Goal: Task Accomplishment & Management: Manage account settings

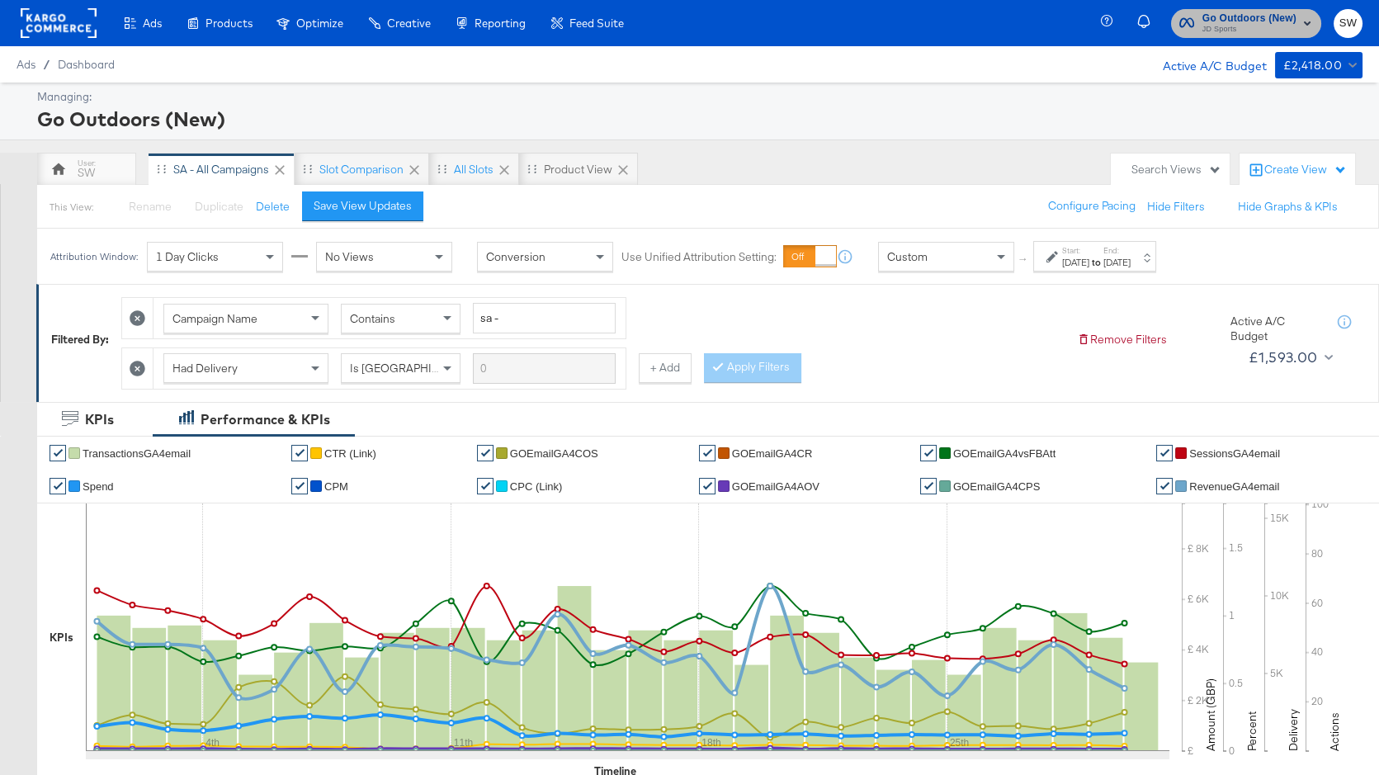
click at [1258, 16] on span "Go Outdoors (New)" at bounding box center [1250, 18] width 94 height 17
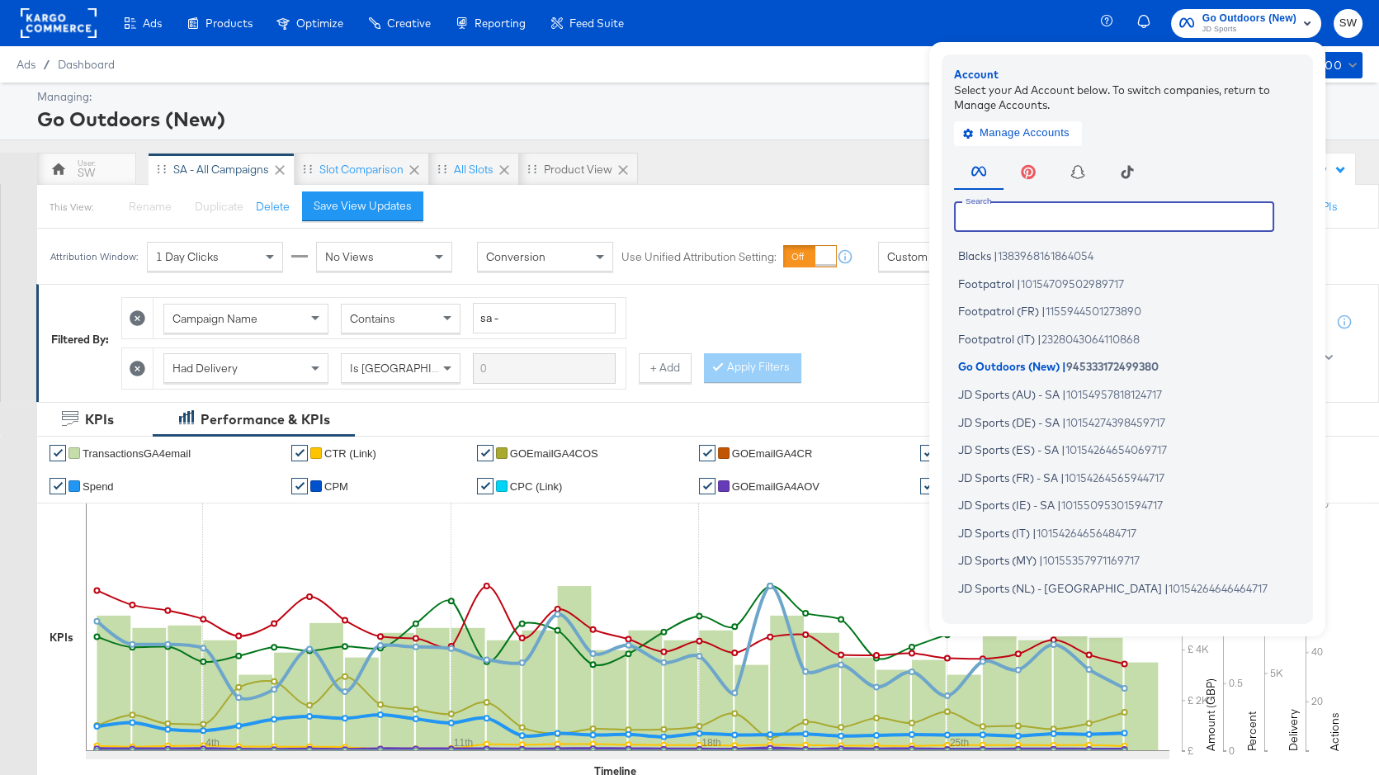
click at [1060, 221] on input "text" at bounding box center [1114, 216] width 320 height 30
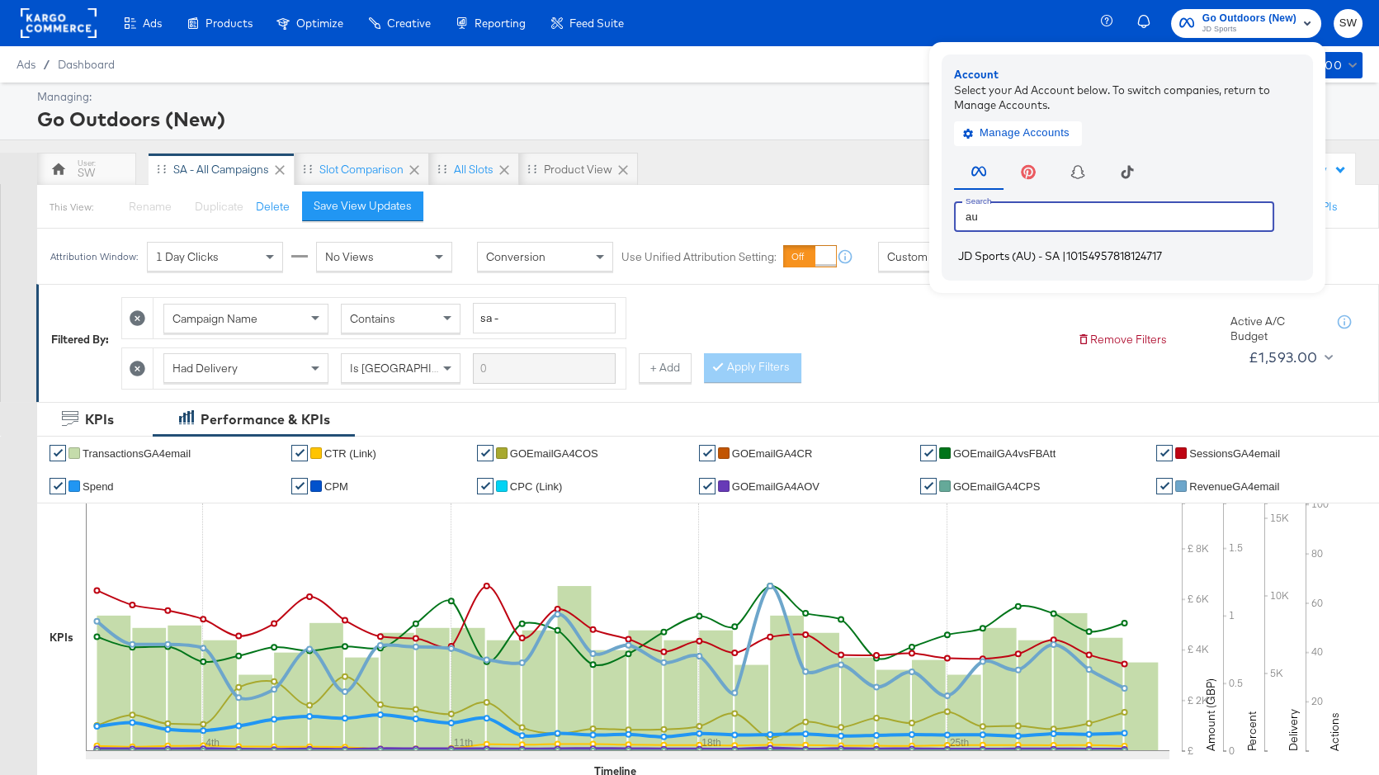
type input "au"
click at [1054, 254] on span "JD Sports (AU) - SA" at bounding box center [1009, 255] width 102 height 13
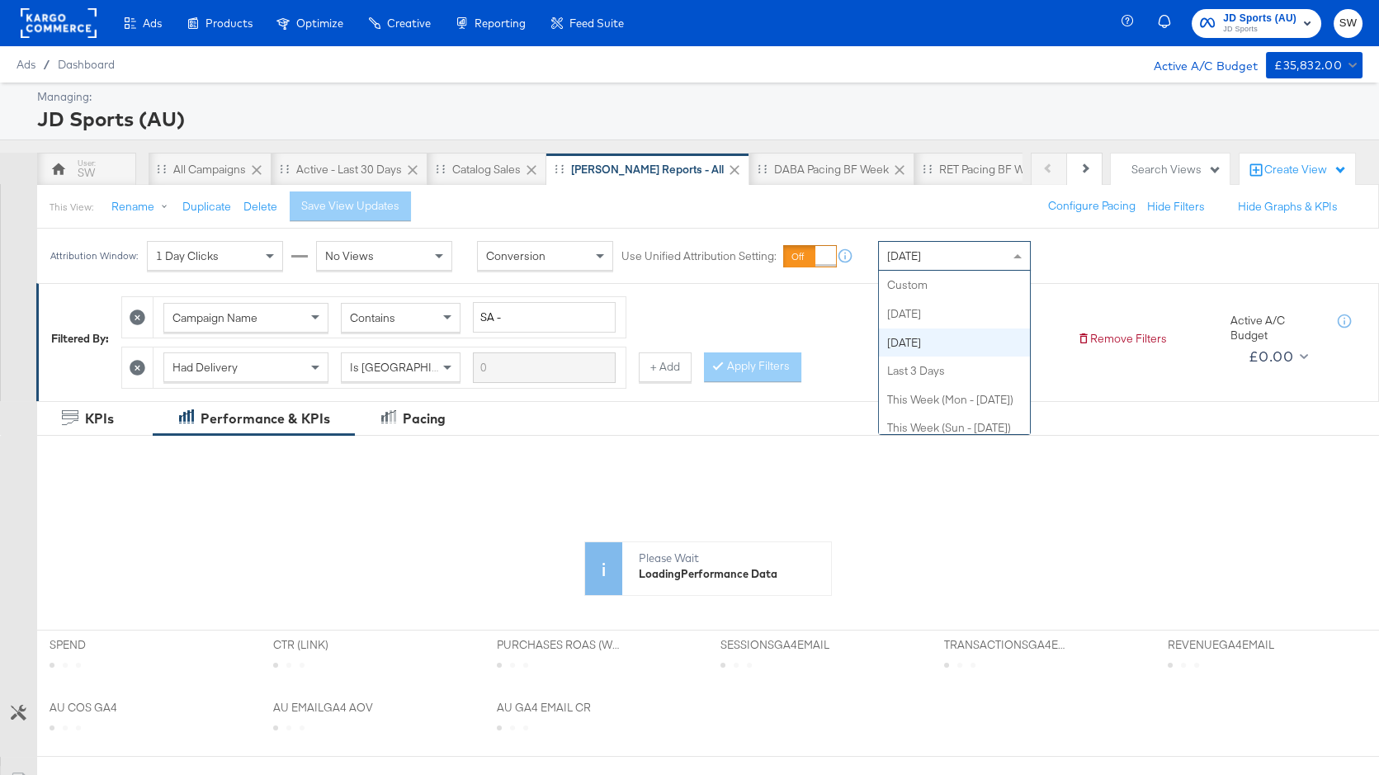
click at [937, 262] on div "Yesterday" at bounding box center [954, 256] width 151 height 28
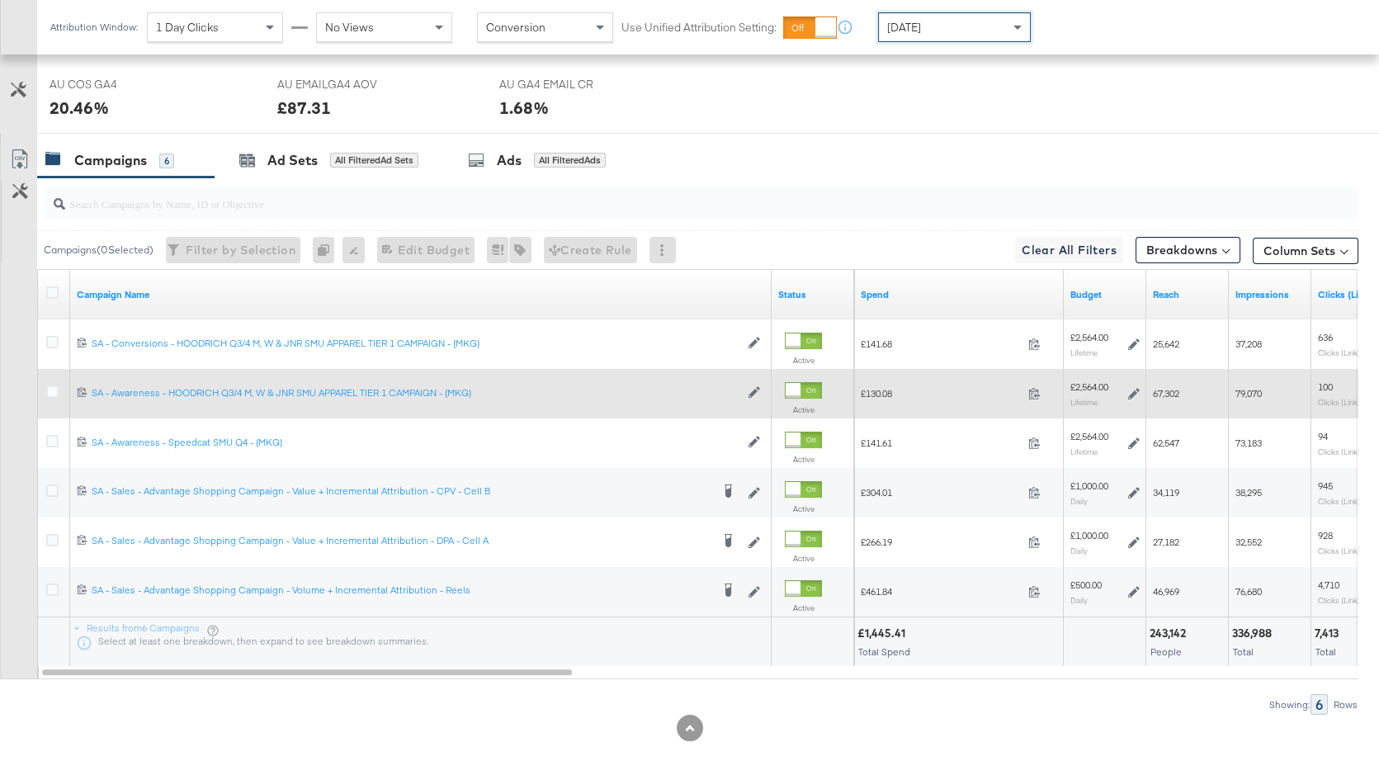
scroll to position [794, 0]
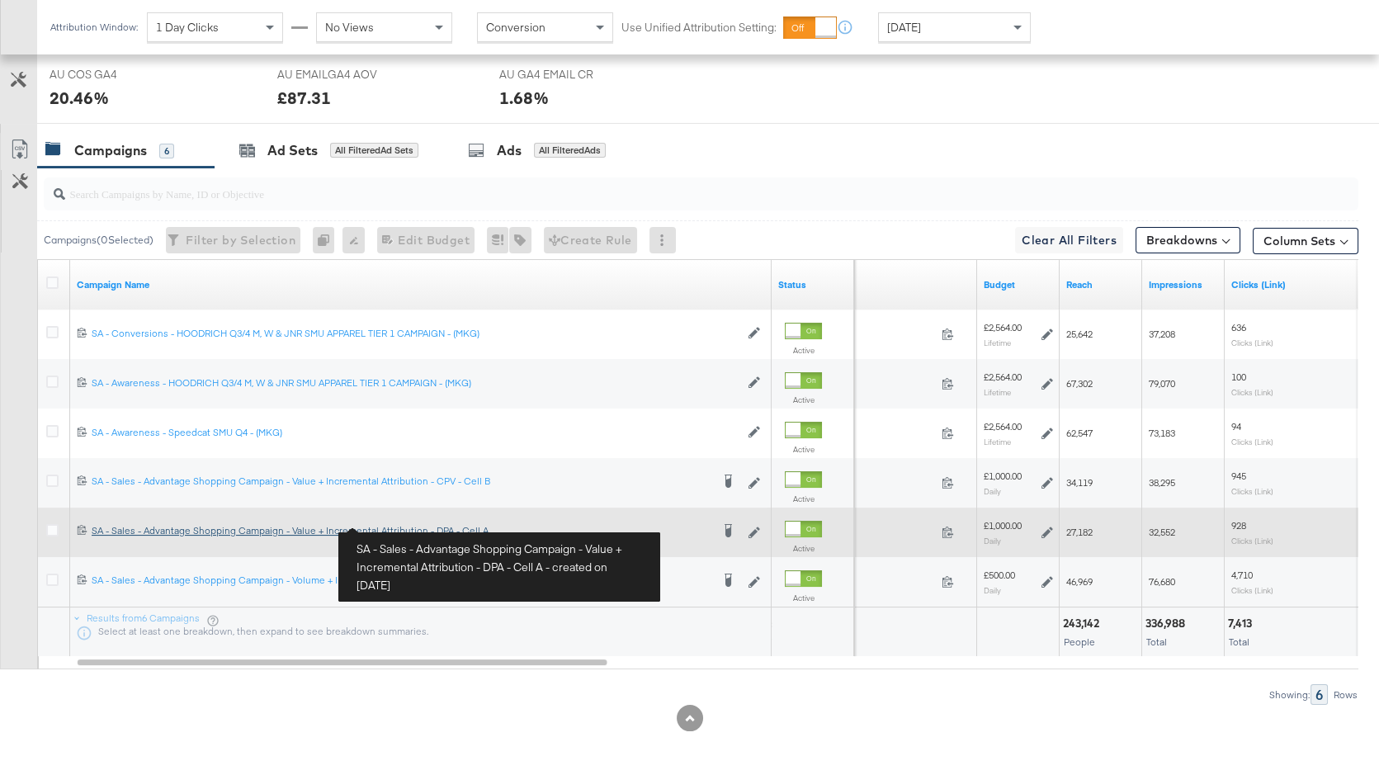
click at [334, 531] on div "SA - Sales - Advantage Shopping Campaign - Value + Incremental Attribution - DP…" at bounding box center [401, 530] width 619 height 13
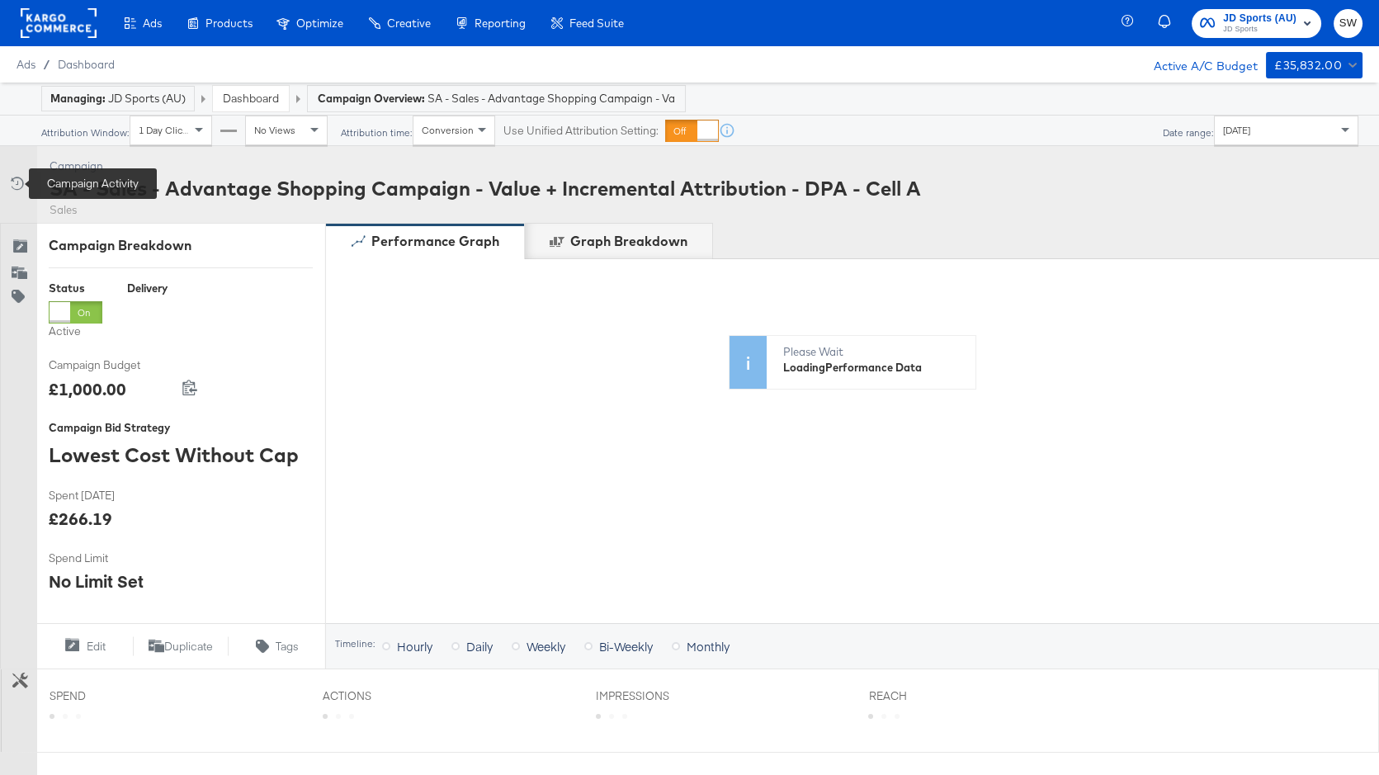
click at [13, 179] on icon at bounding box center [15, 183] width 17 height 17
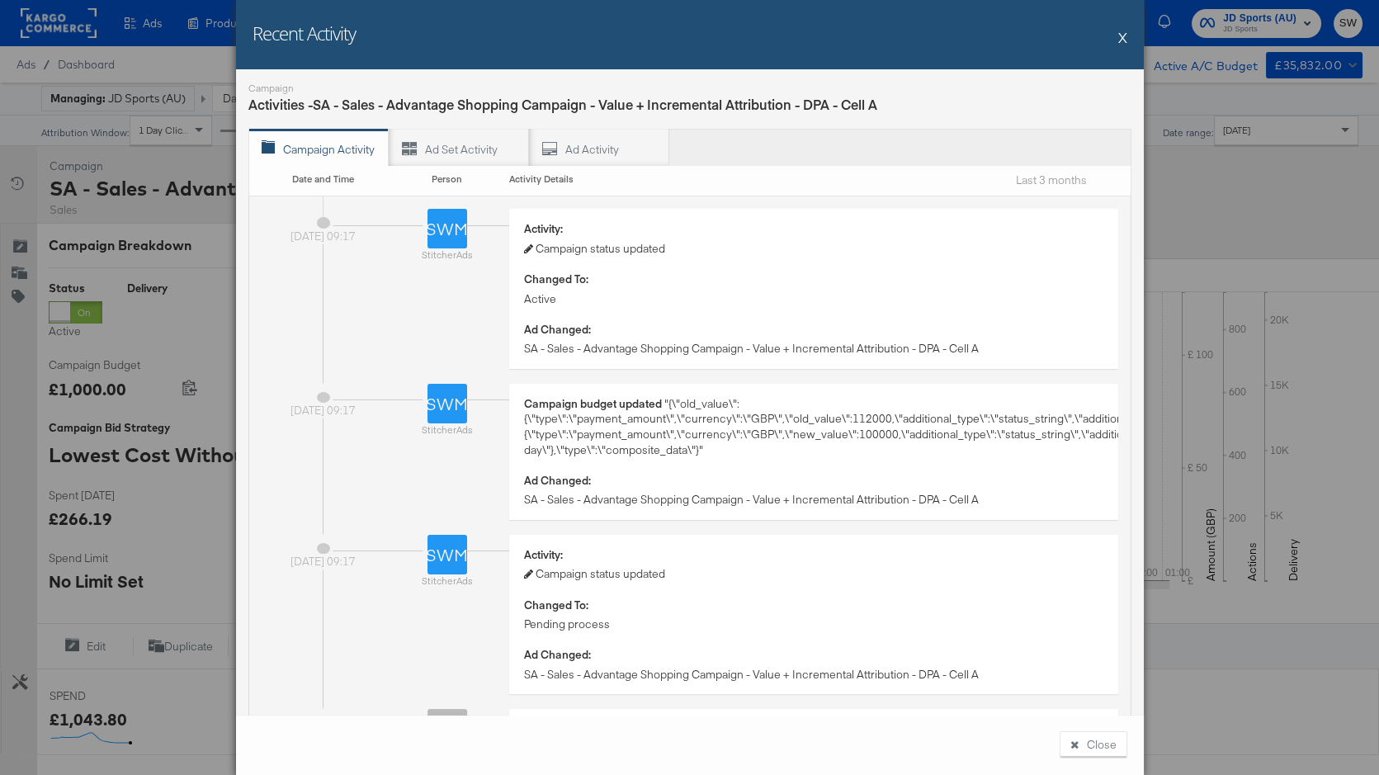
drag, startPoint x: 1119, startPoint y: 34, endPoint x: 1113, endPoint y: 60, distance: 27.0
click at [1119, 35] on button "X" at bounding box center [1122, 37] width 9 height 33
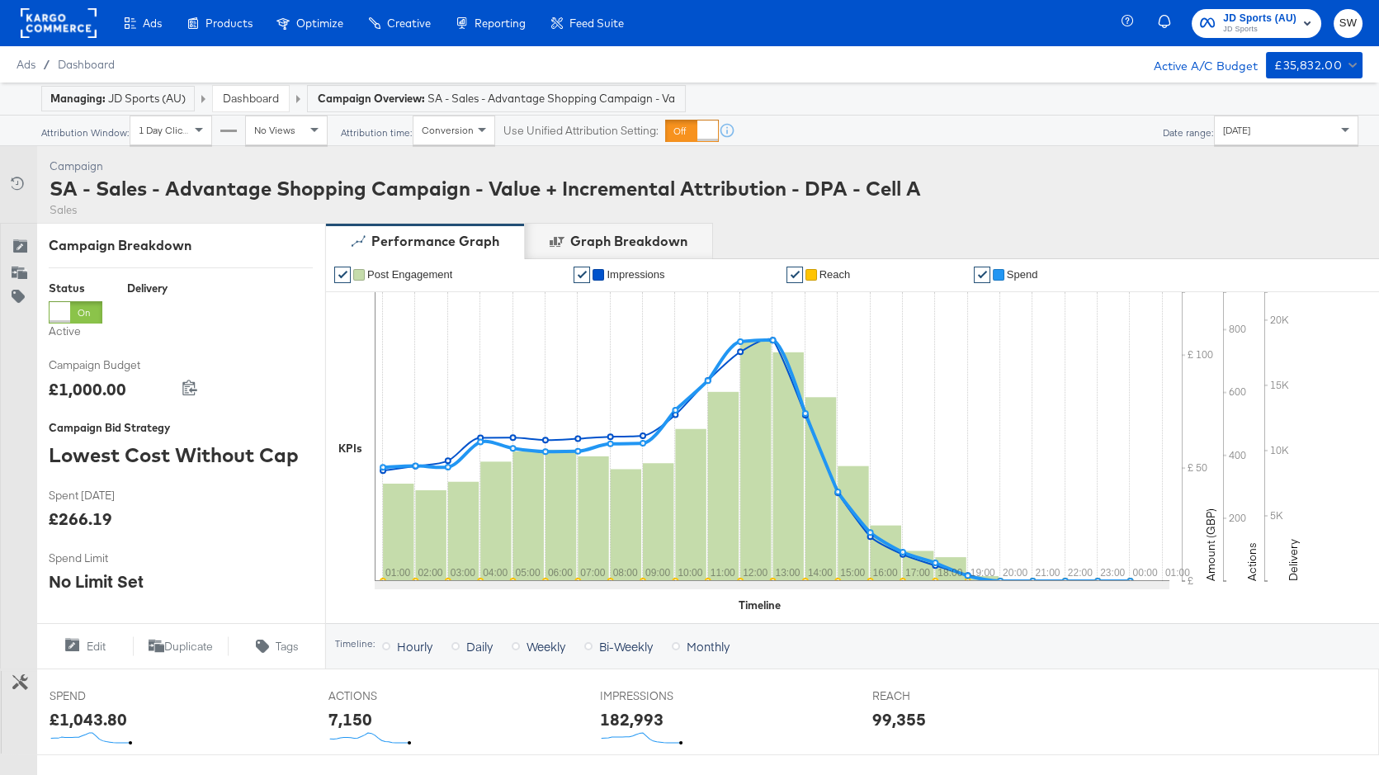
click at [272, 96] on link "Dashboard" at bounding box center [251, 98] width 56 height 15
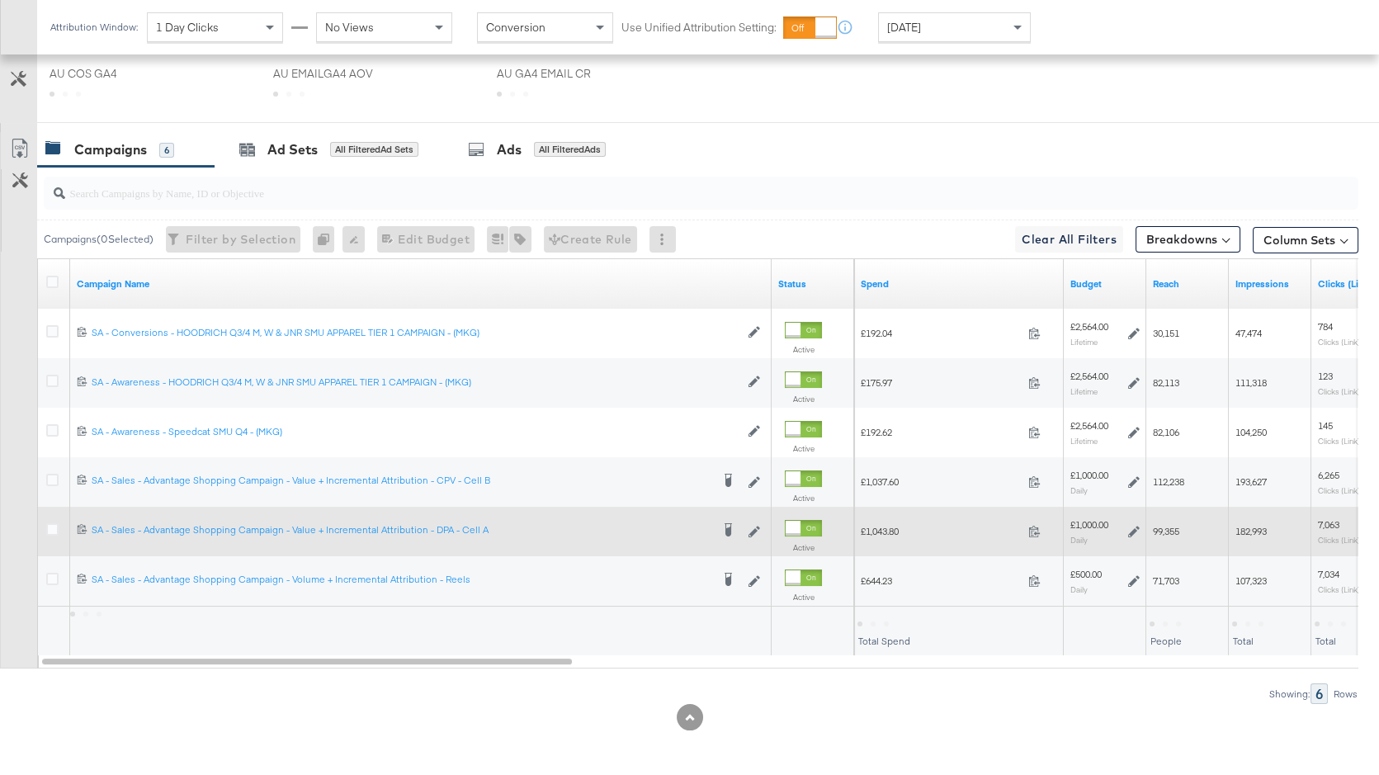
scroll to position [794, 0]
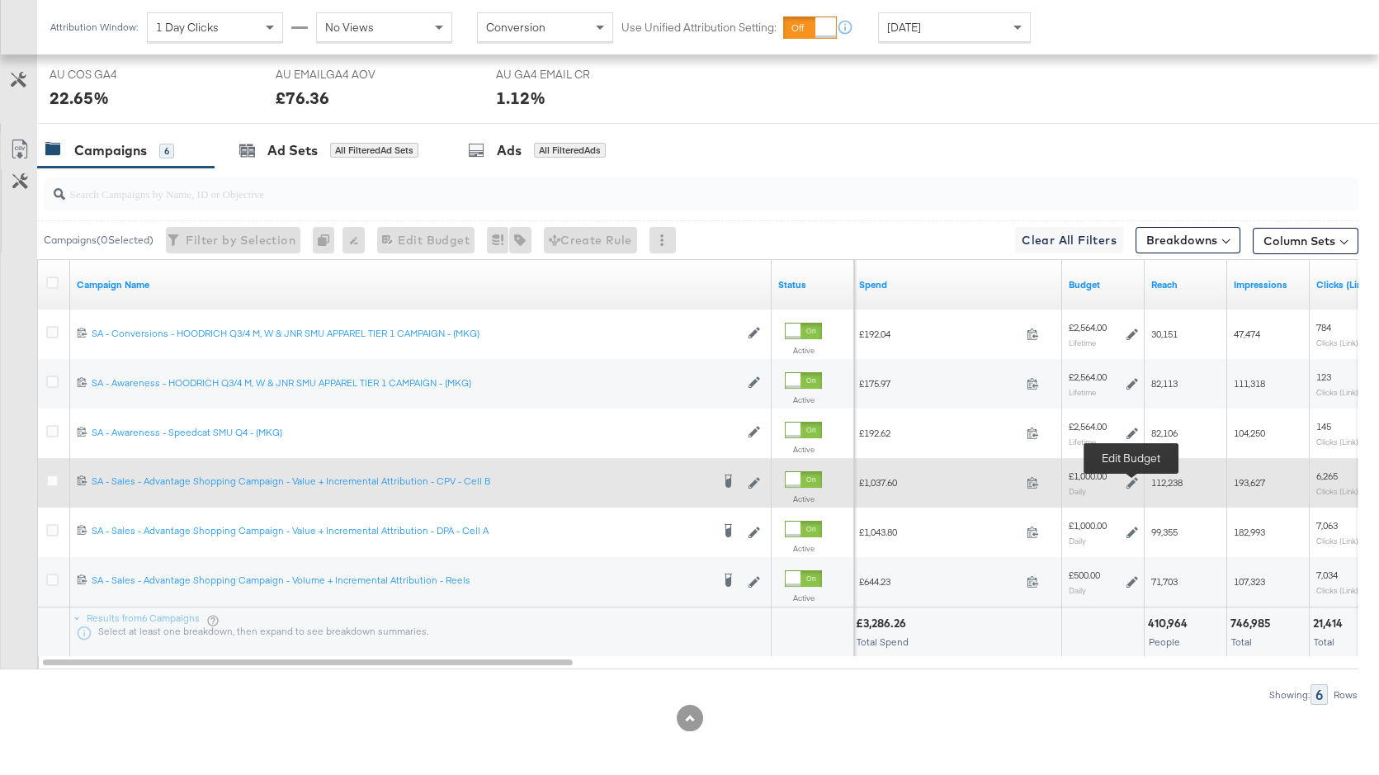
click at [1128, 480] on icon at bounding box center [1133, 483] width 12 height 12
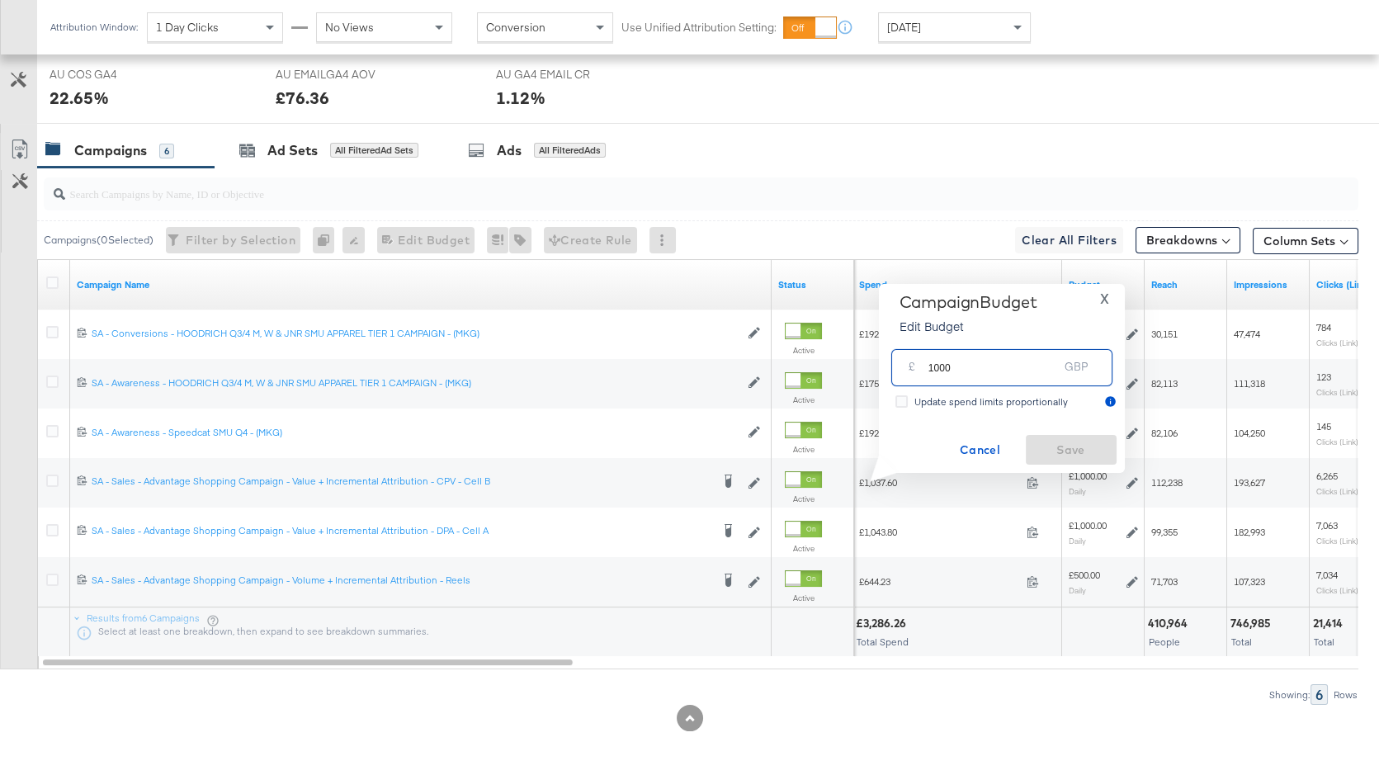
drag, startPoint x: 943, startPoint y: 371, endPoint x: 924, endPoint y: 371, distance: 19.8
click at [924, 371] on div "£ 1000 GBP" at bounding box center [1001, 367] width 221 height 37
type input "1120"
click at [1070, 447] on span "Save" at bounding box center [1072, 450] width 78 height 21
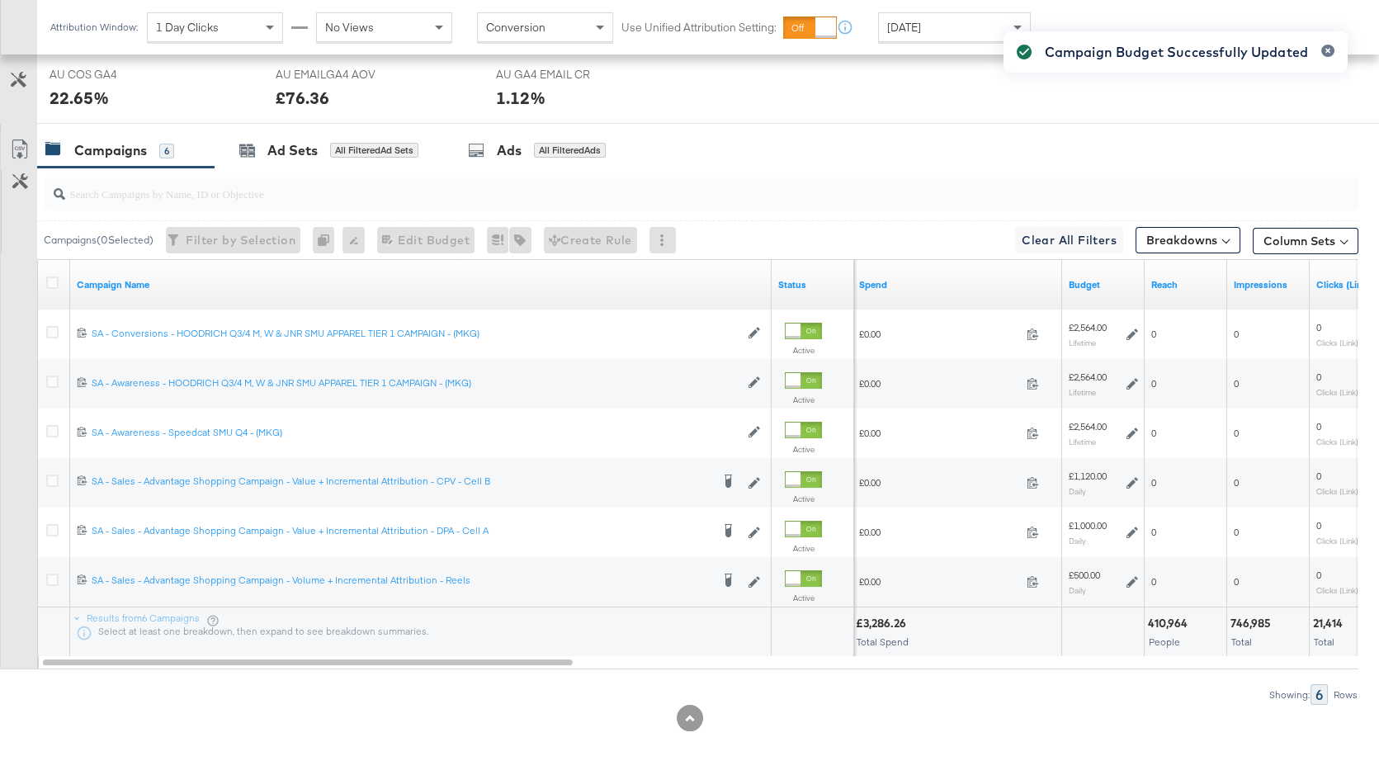
click at [1133, 529] on div "Campaign Budget Successfully Updated" at bounding box center [1175, 358] width 377 height 686
click at [1132, 531] on icon at bounding box center [1133, 533] width 12 height 12
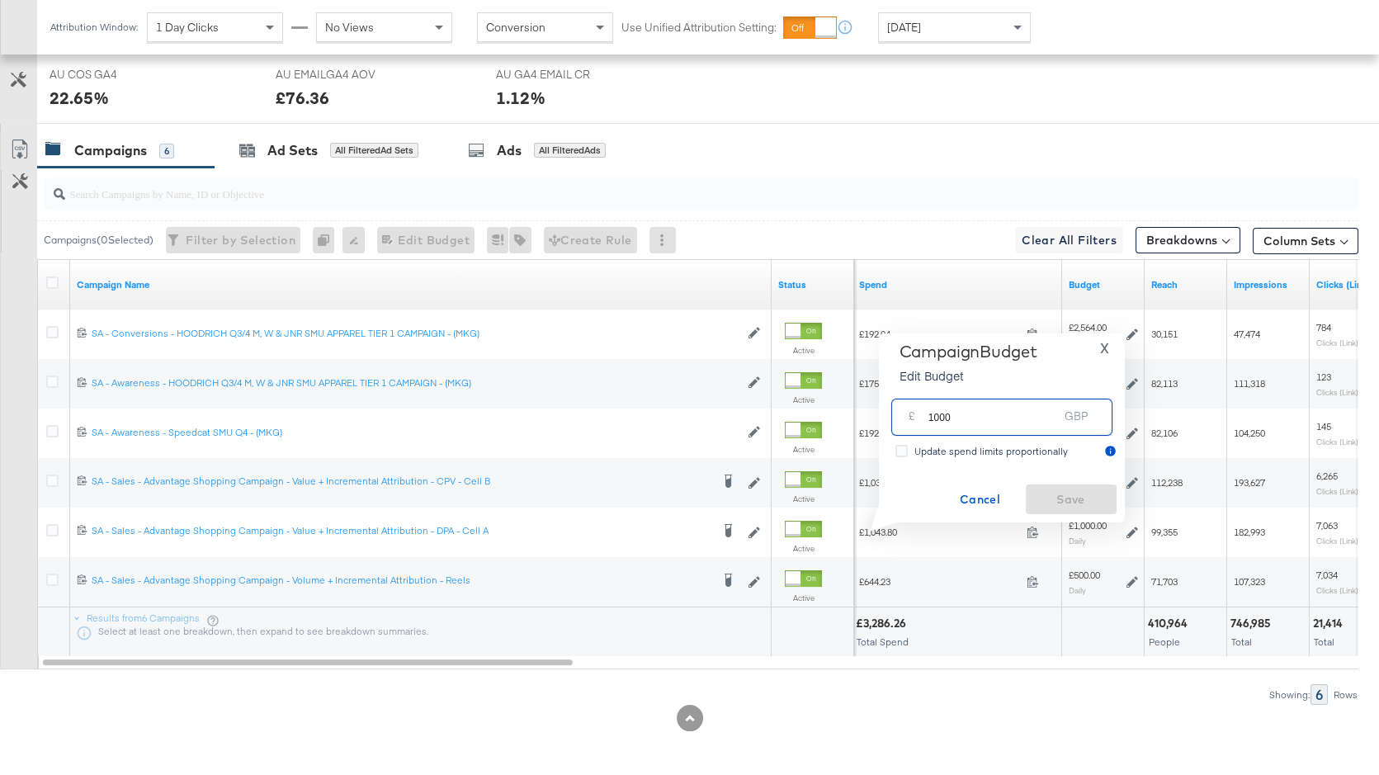
drag, startPoint x: 988, startPoint y: 424, endPoint x: 900, endPoint y: 416, distance: 88.7
click at [900, 416] on div "£ 1000 GBP" at bounding box center [1001, 417] width 221 height 37
type input "1120"
click at [1075, 498] on span "Save" at bounding box center [1072, 499] width 78 height 21
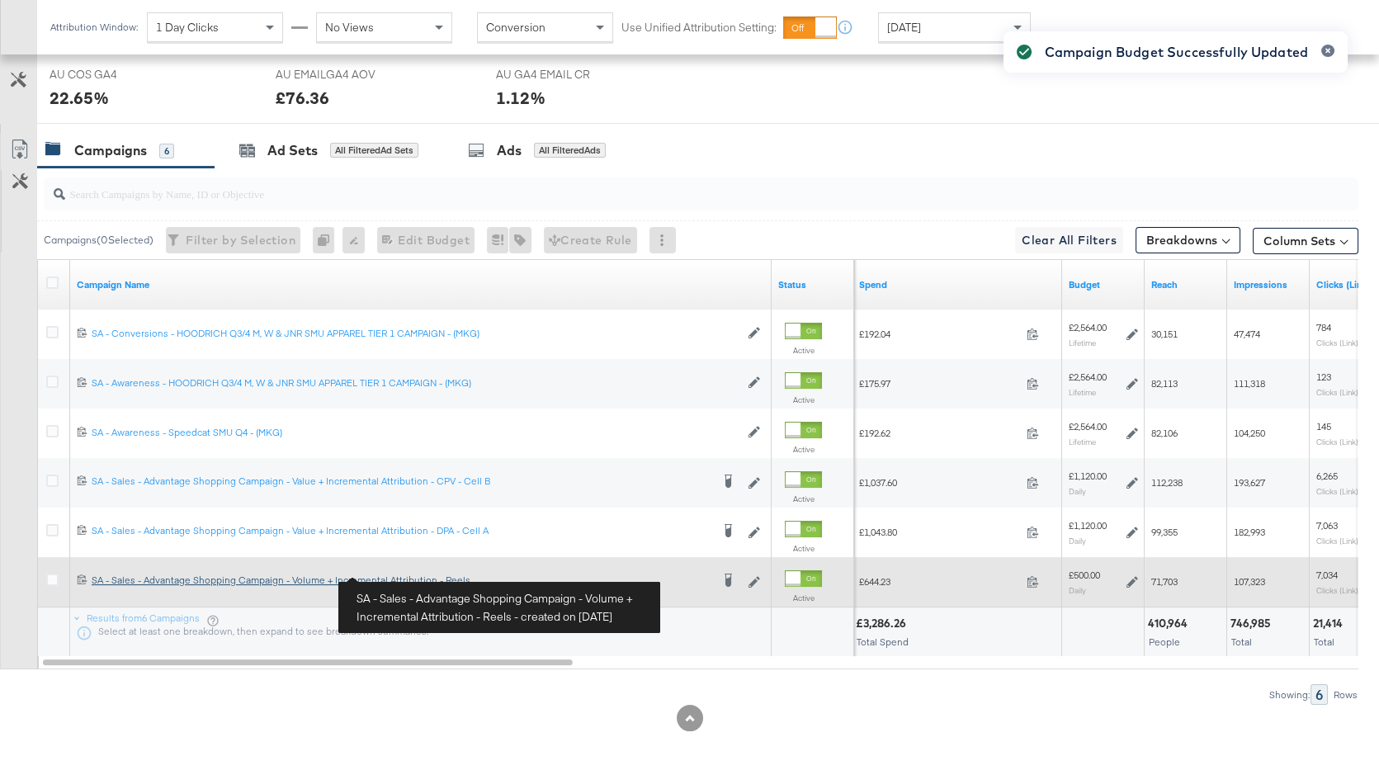
click at [412, 581] on div "SA - Sales - Advantage Shopping Campaign - Volume + Incremental Attribution - R…" at bounding box center [401, 580] width 619 height 13
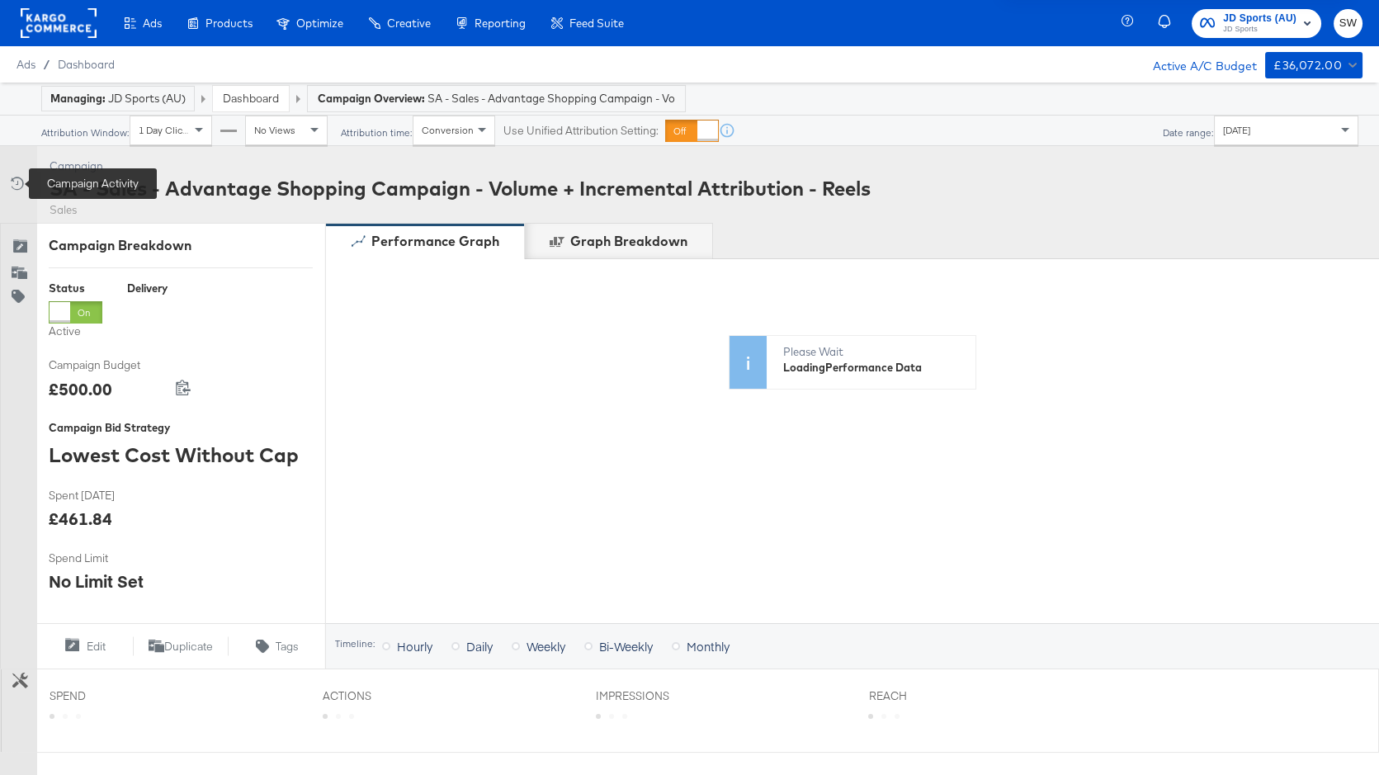
click at [13, 182] on icon at bounding box center [15, 183] width 17 height 17
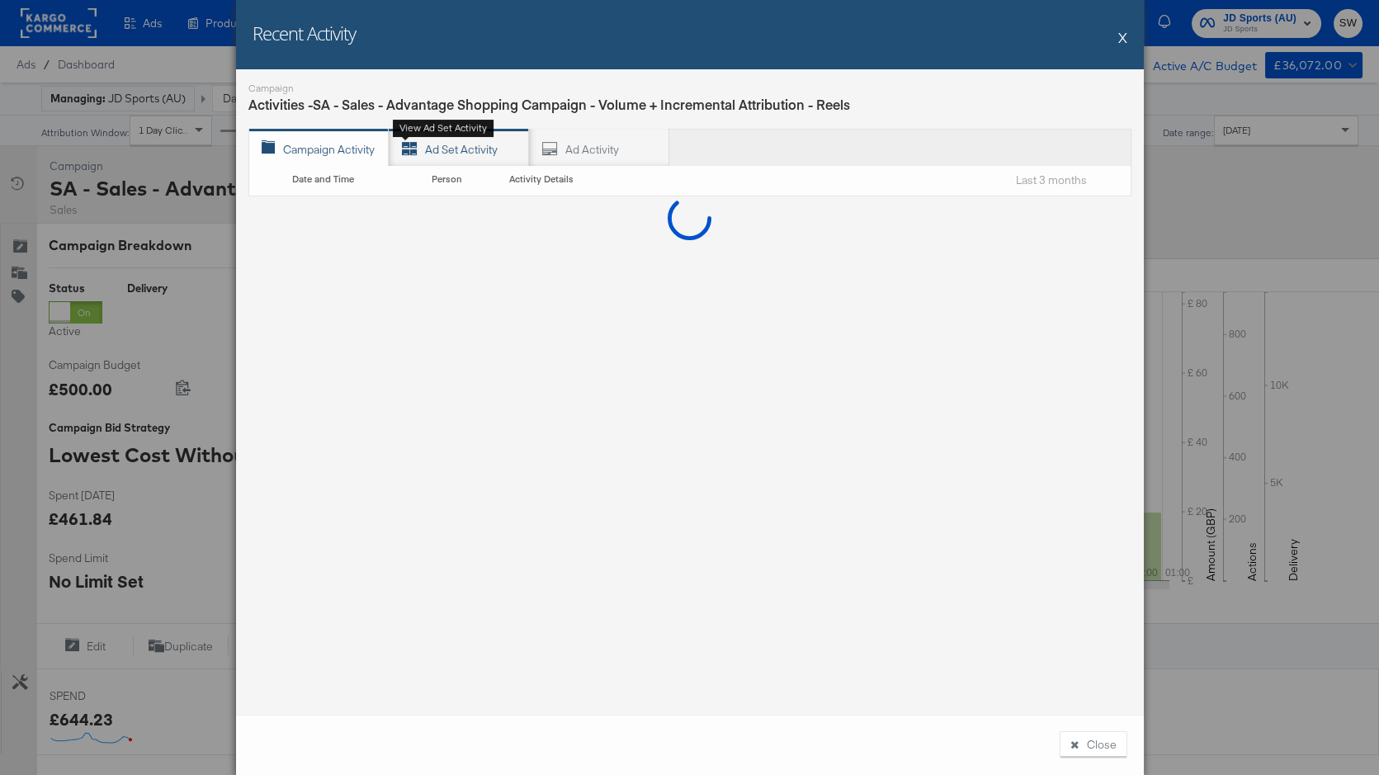
click at [459, 150] on div "Ad Set Activity View ad set activity" at bounding box center [459, 147] width 140 height 37
click at [345, 154] on div "Campaign Activity View campaign activity" at bounding box center [318, 147] width 140 height 37
click at [1121, 37] on button "X" at bounding box center [1122, 37] width 9 height 33
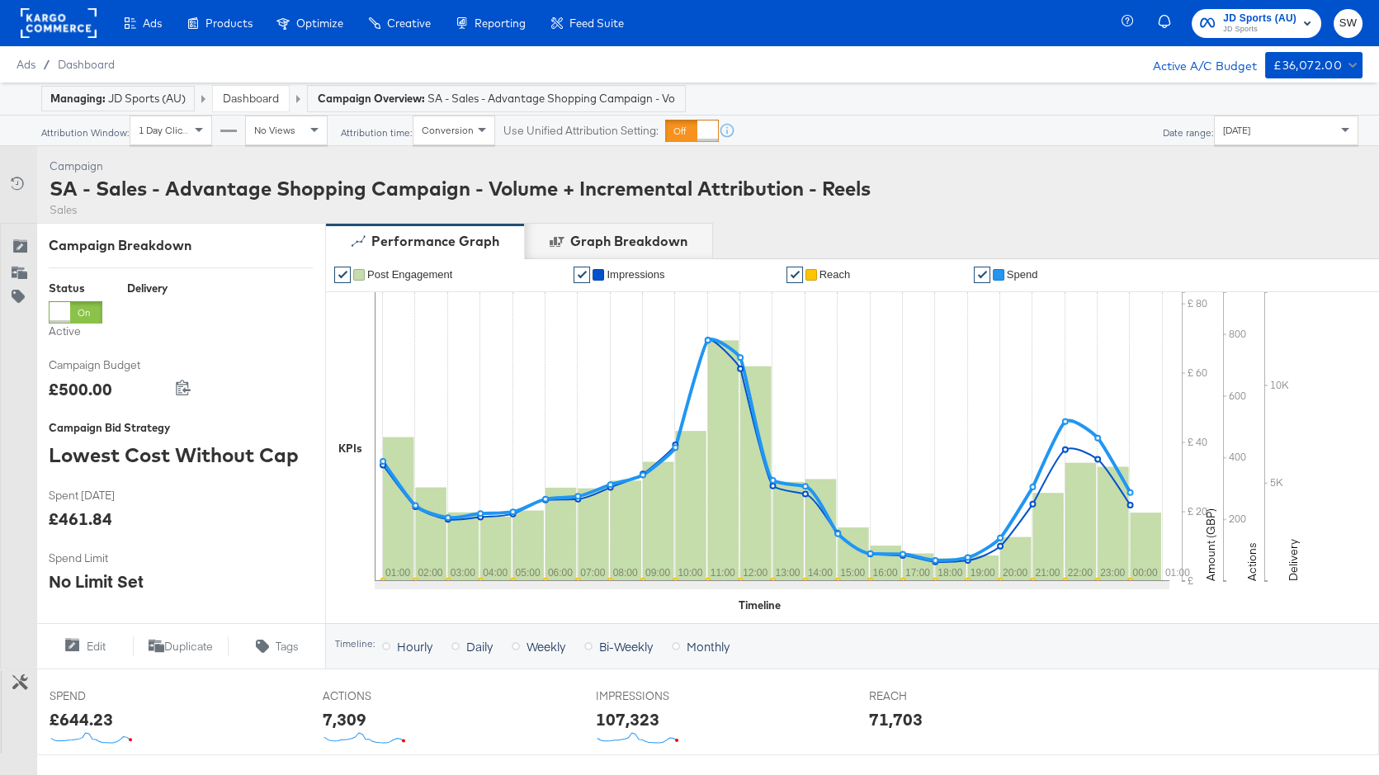
click at [259, 102] on link "Dashboard" at bounding box center [251, 98] width 56 height 15
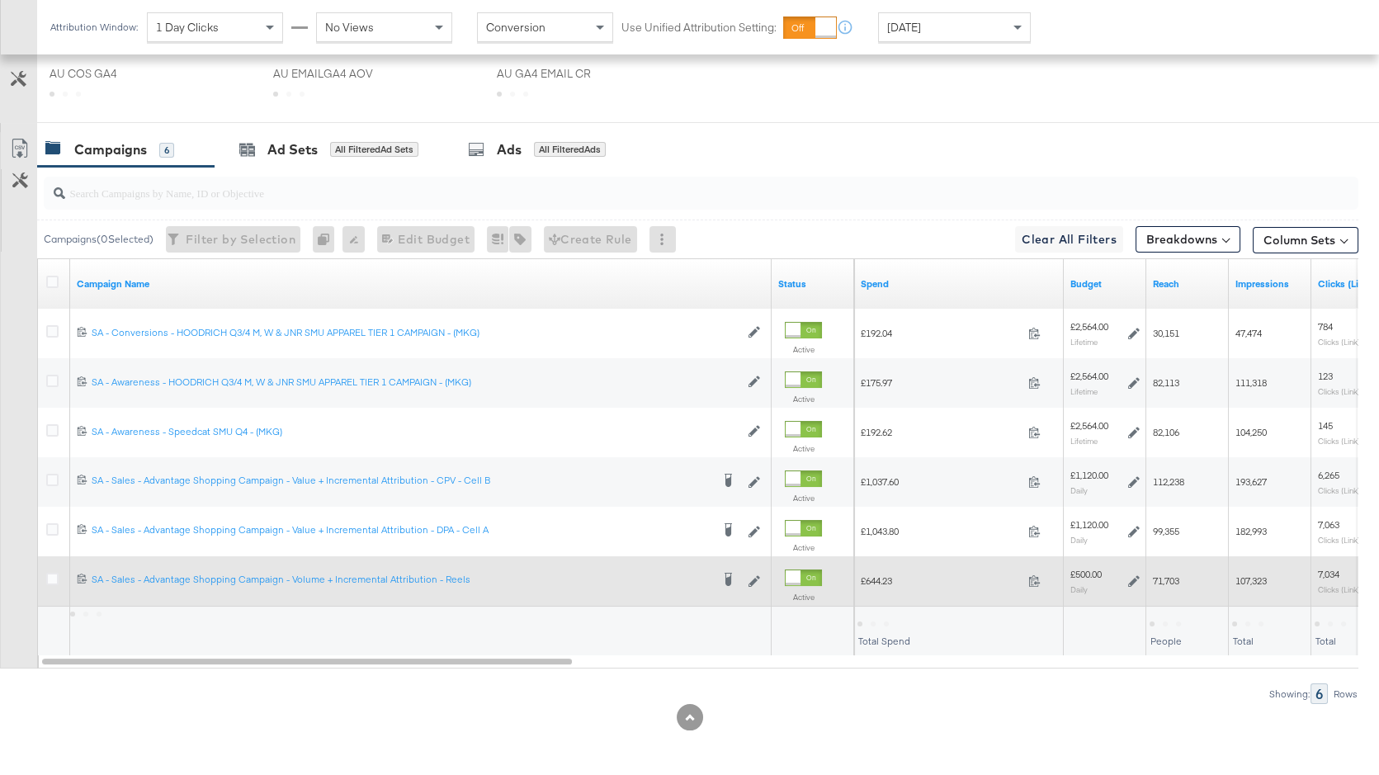
scroll to position [794, 0]
click at [1130, 579] on icon at bounding box center [1134, 582] width 12 height 12
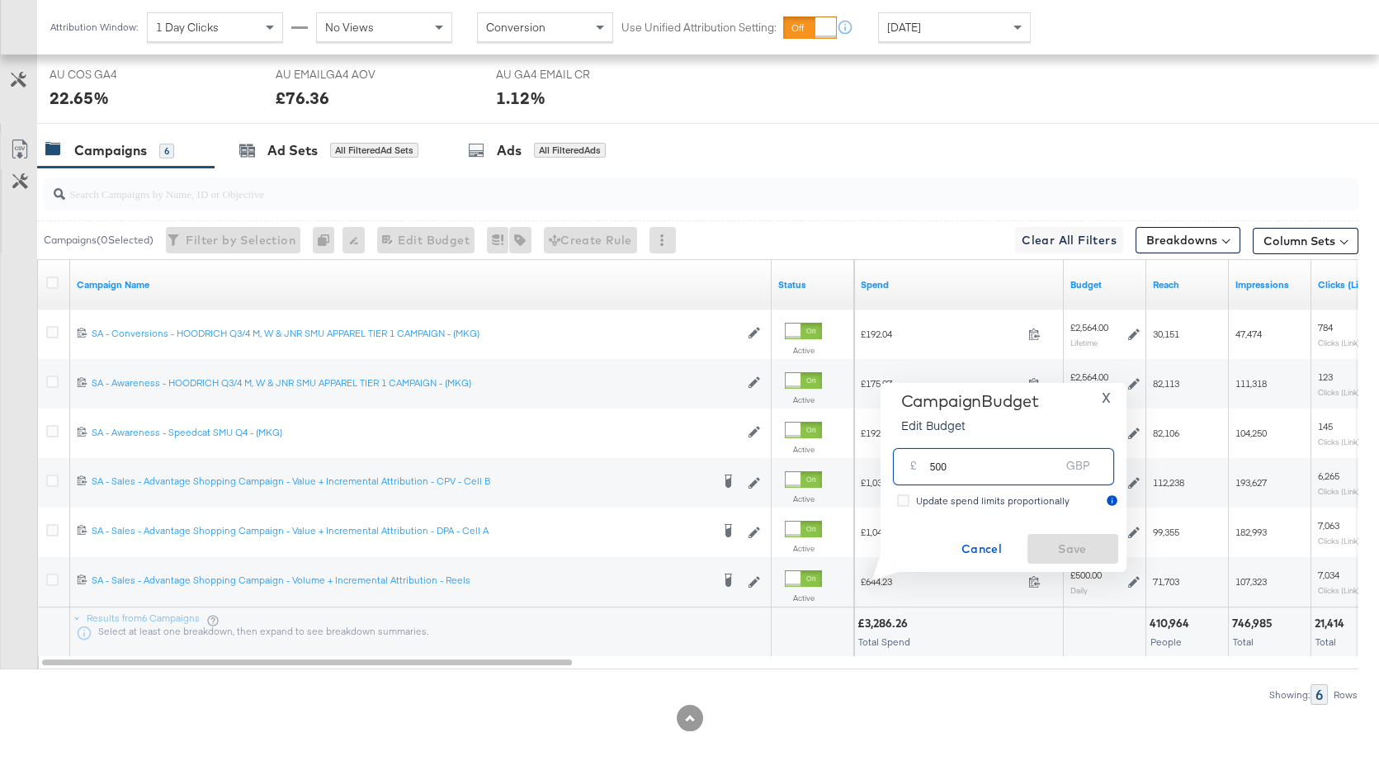
drag, startPoint x: 993, startPoint y: 472, endPoint x: 934, endPoint y: 469, distance: 58.7
click at [934, 469] on input "500" at bounding box center [995, 459] width 130 height 35
type input "560"
click at [1082, 541] on span "Save" at bounding box center [1073, 549] width 78 height 21
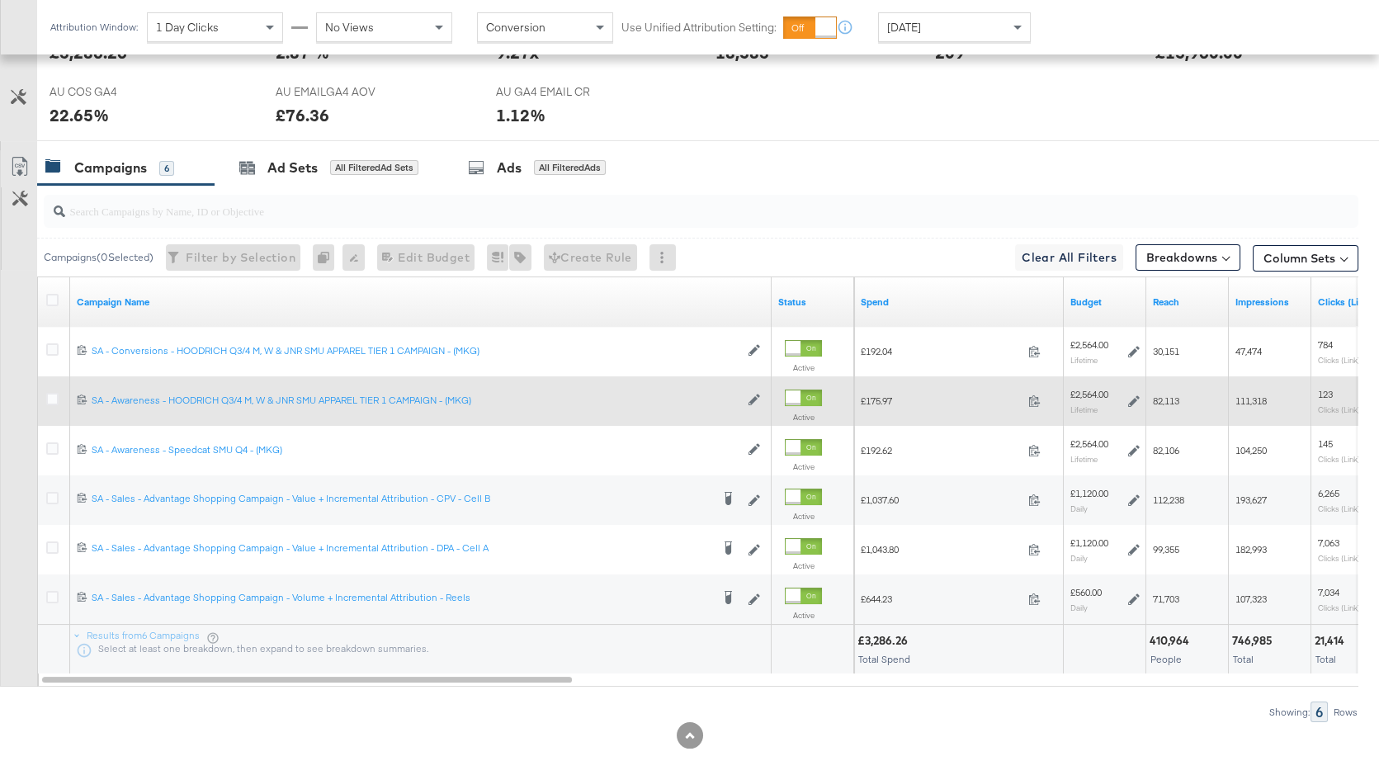
scroll to position [0, 0]
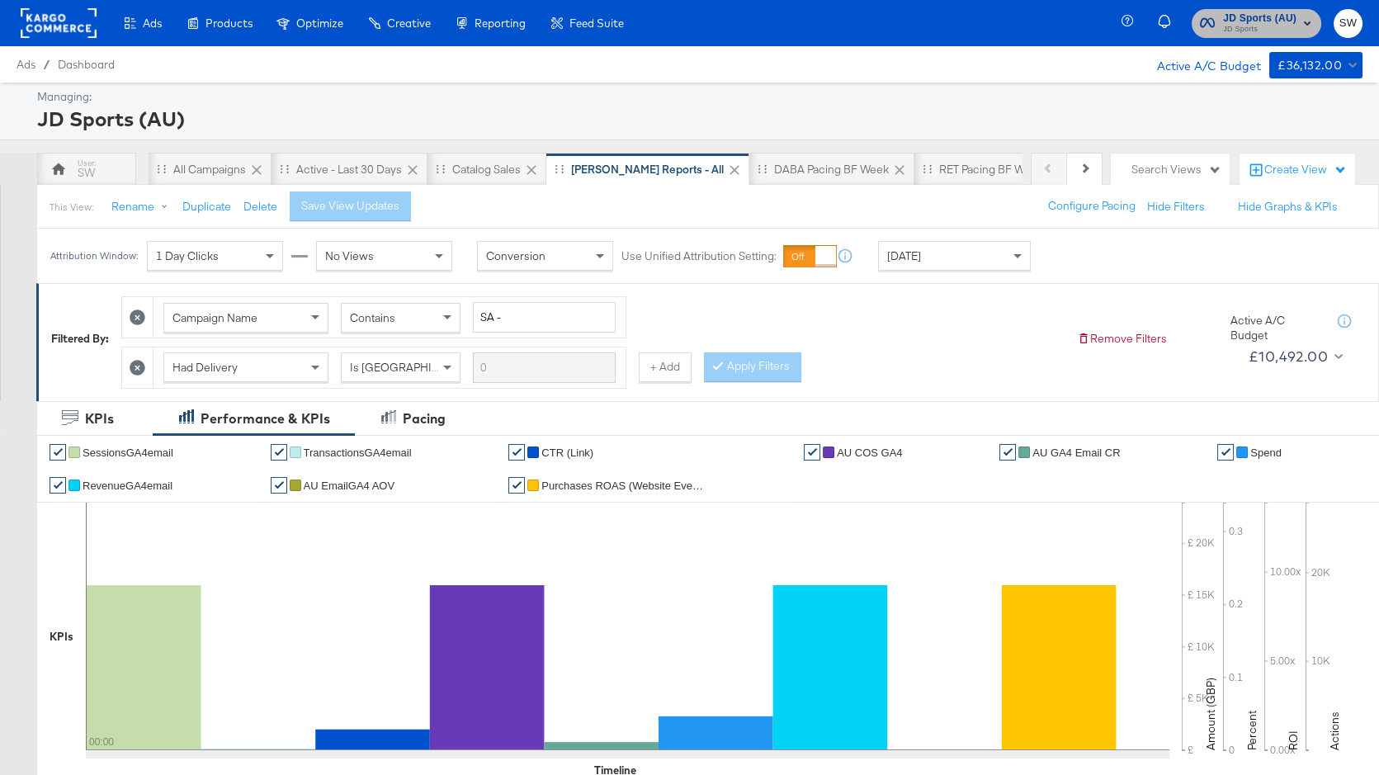
click at [1256, 29] on span "JD Sports" at bounding box center [1259, 29] width 73 height 13
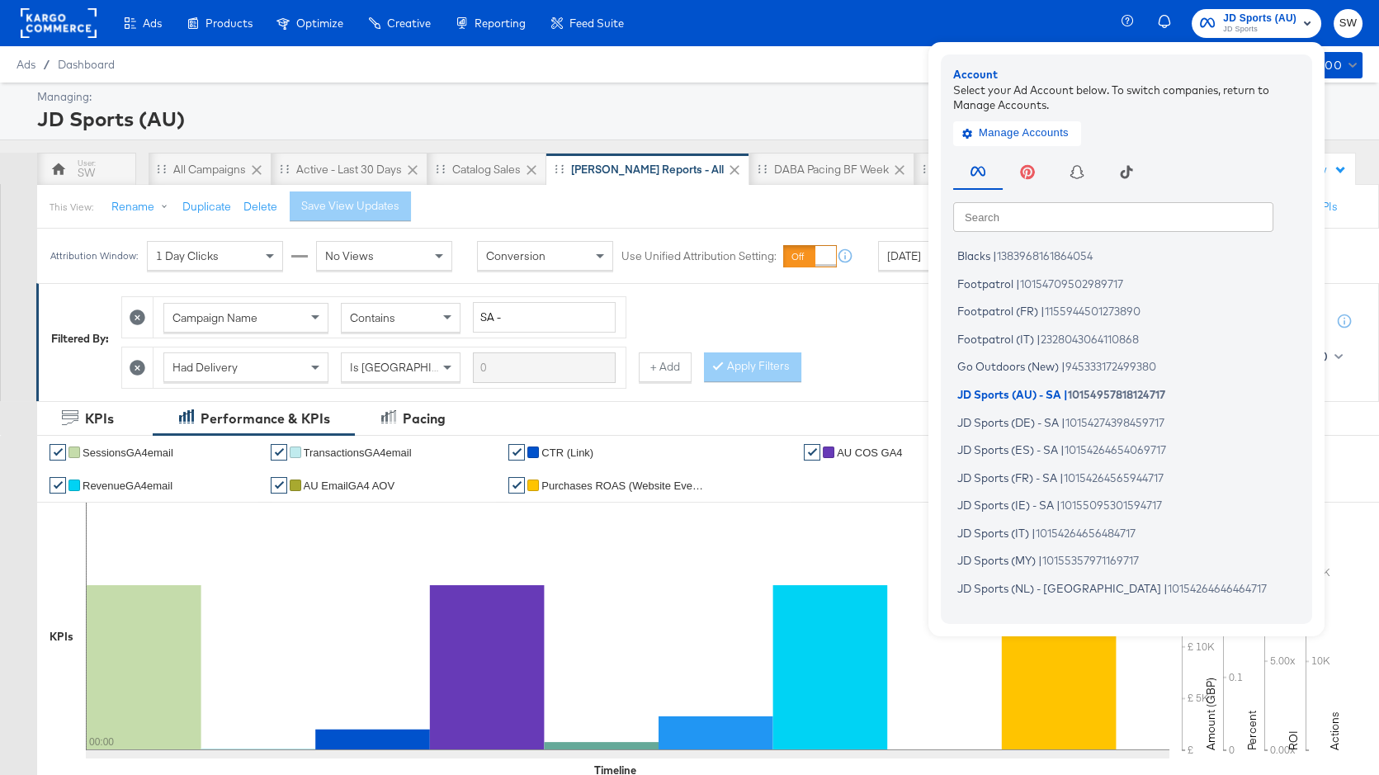
click at [981, 223] on input "text" at bounding box center [1113, 216] width 320 height 30
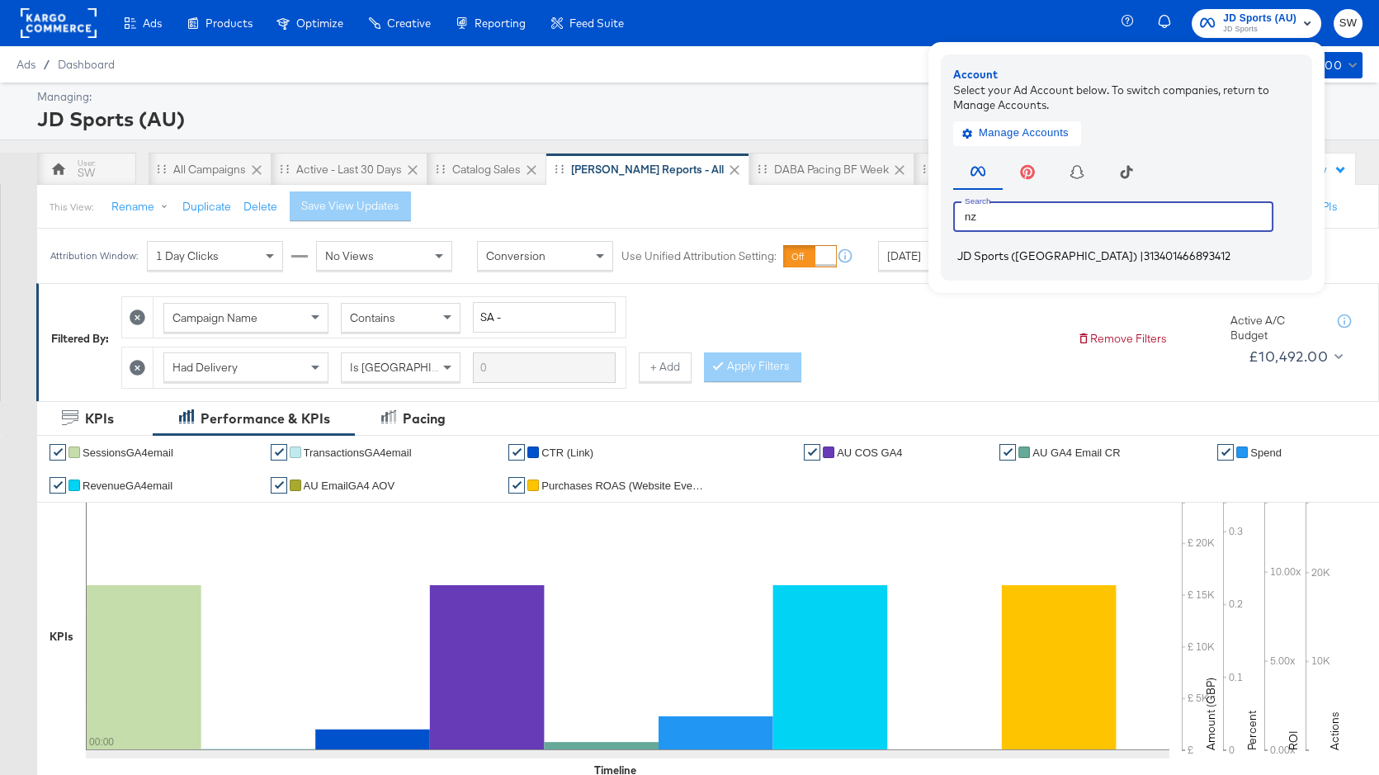
type input "nz"
click at [995, 253] on span "JD Sports (NZ)" at bounding box center [1047, 255] width 180 height 13
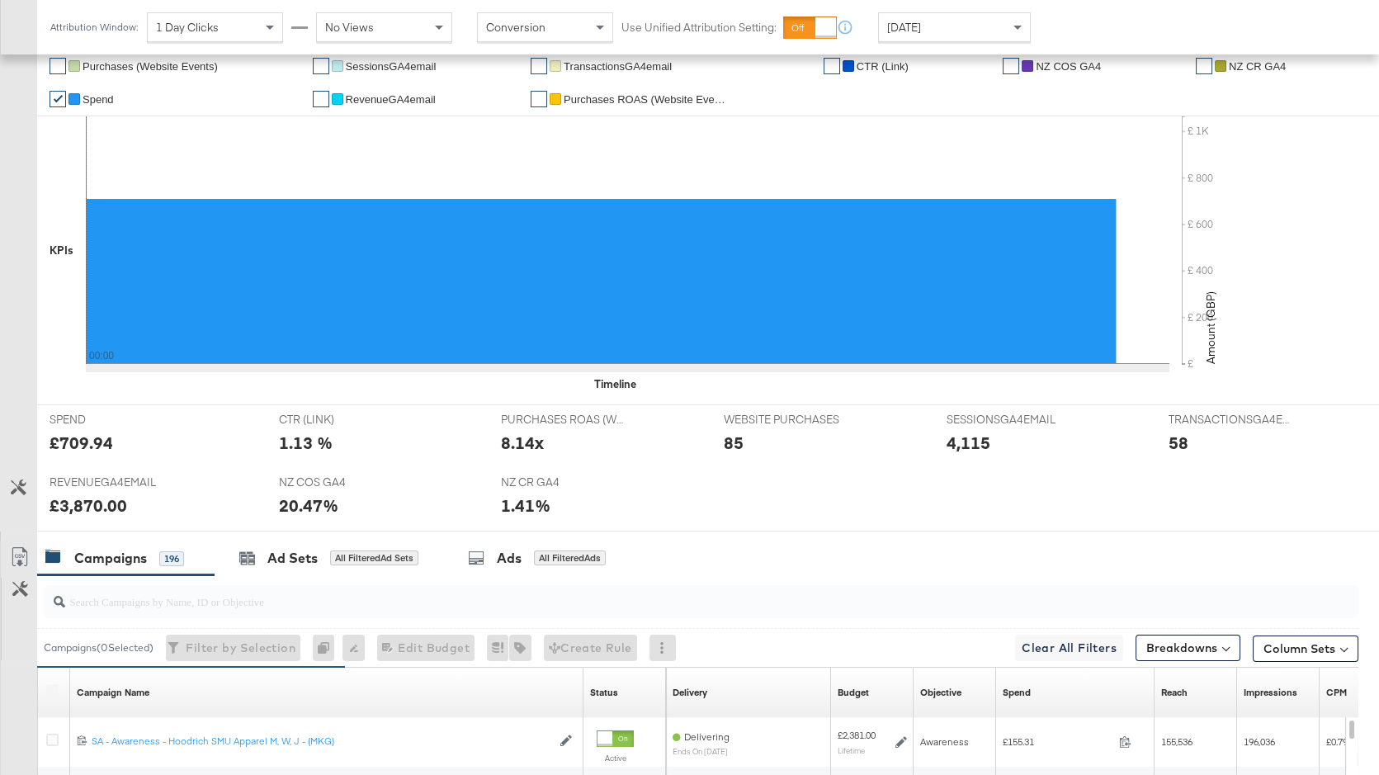
scroll to position [807, 0]
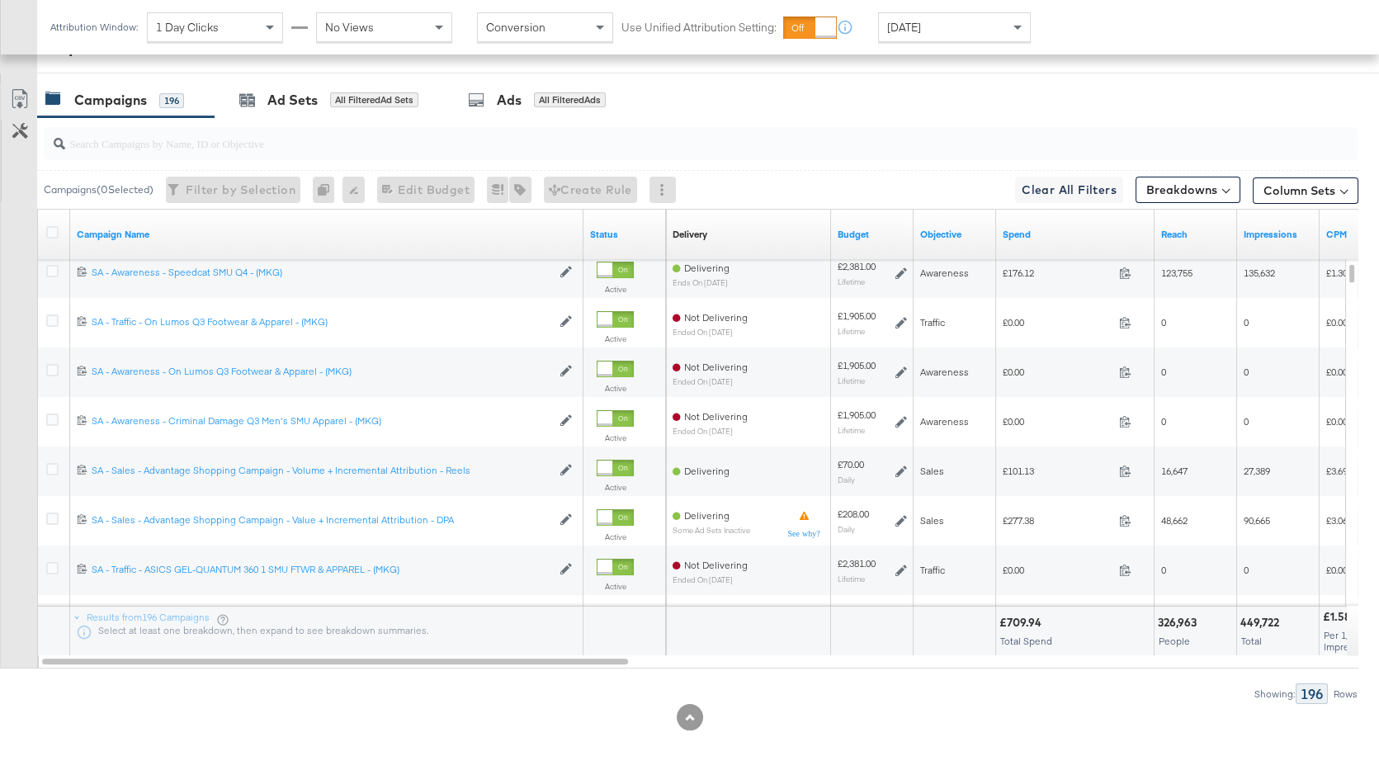
click at [921, 34] on span "Yesterday" at bounding box center [904, 27] width 34 height 15
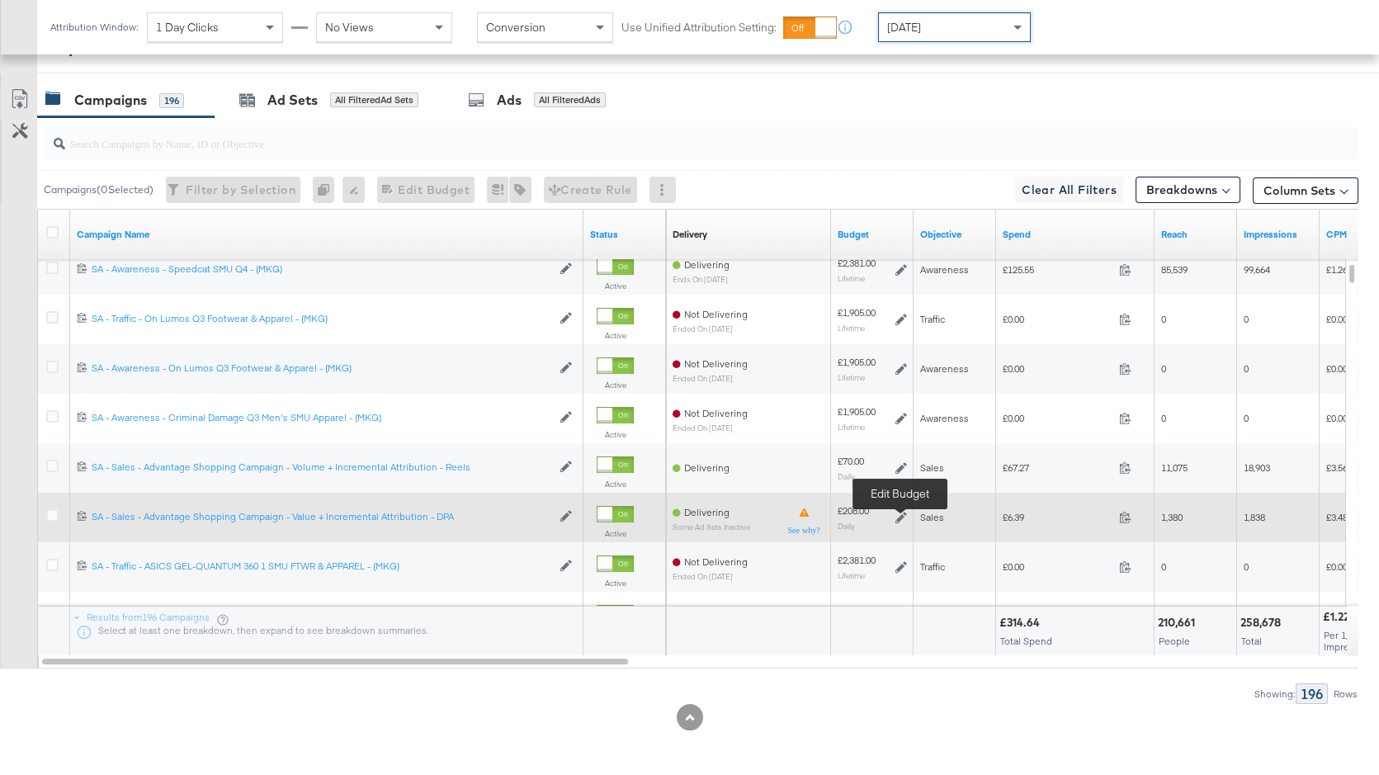
click at [899, 517] on icon at bounding box center [902, 518] width 12 height 12
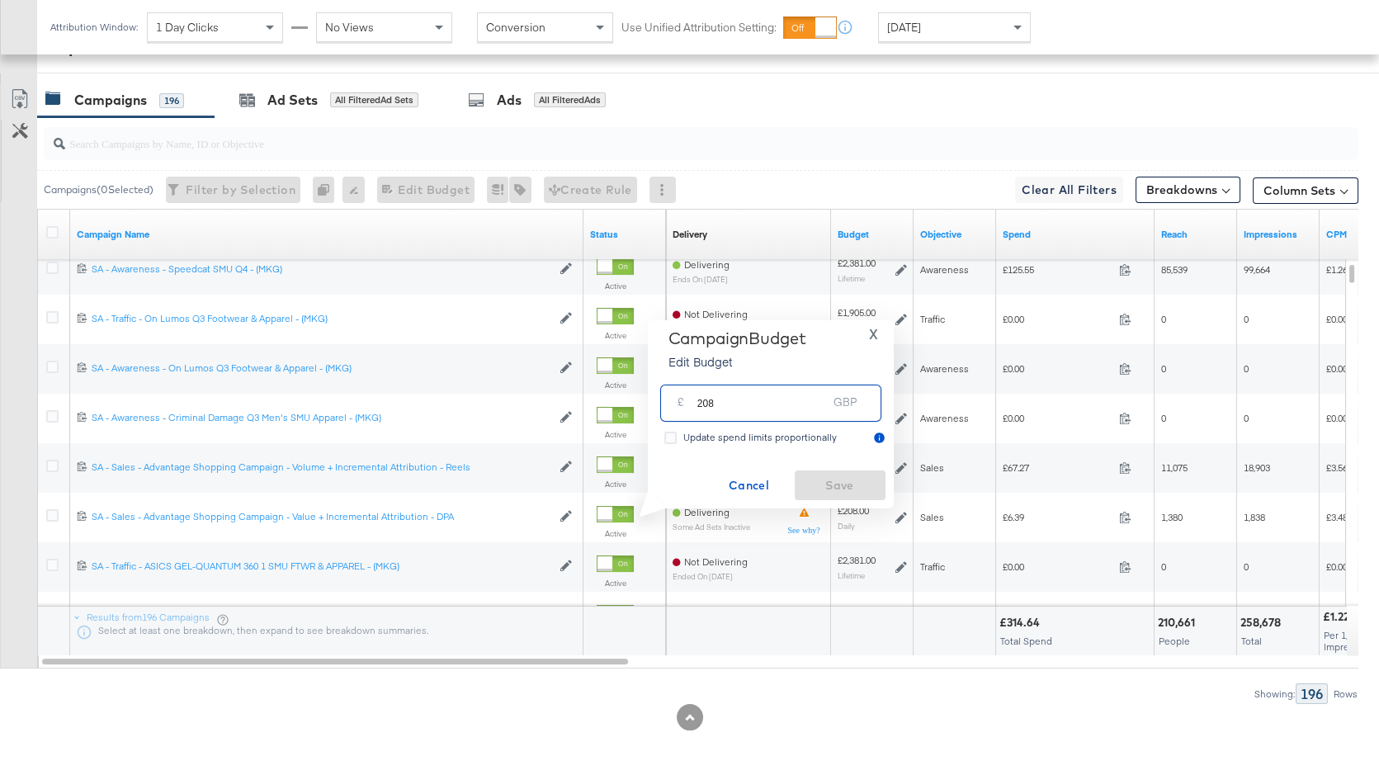
drag, startPoint x: 764, startPoint y: 405, endPoint x: 682, endPoint y: 398, distance: 82.9
click at [682, 398] on div "£ 208 GBP" at bounding box center [770, 403] width 221 height 37
type input "350"
click at [858, 480] on span "Save" at bounding box center [840, 485] width 78 height 21
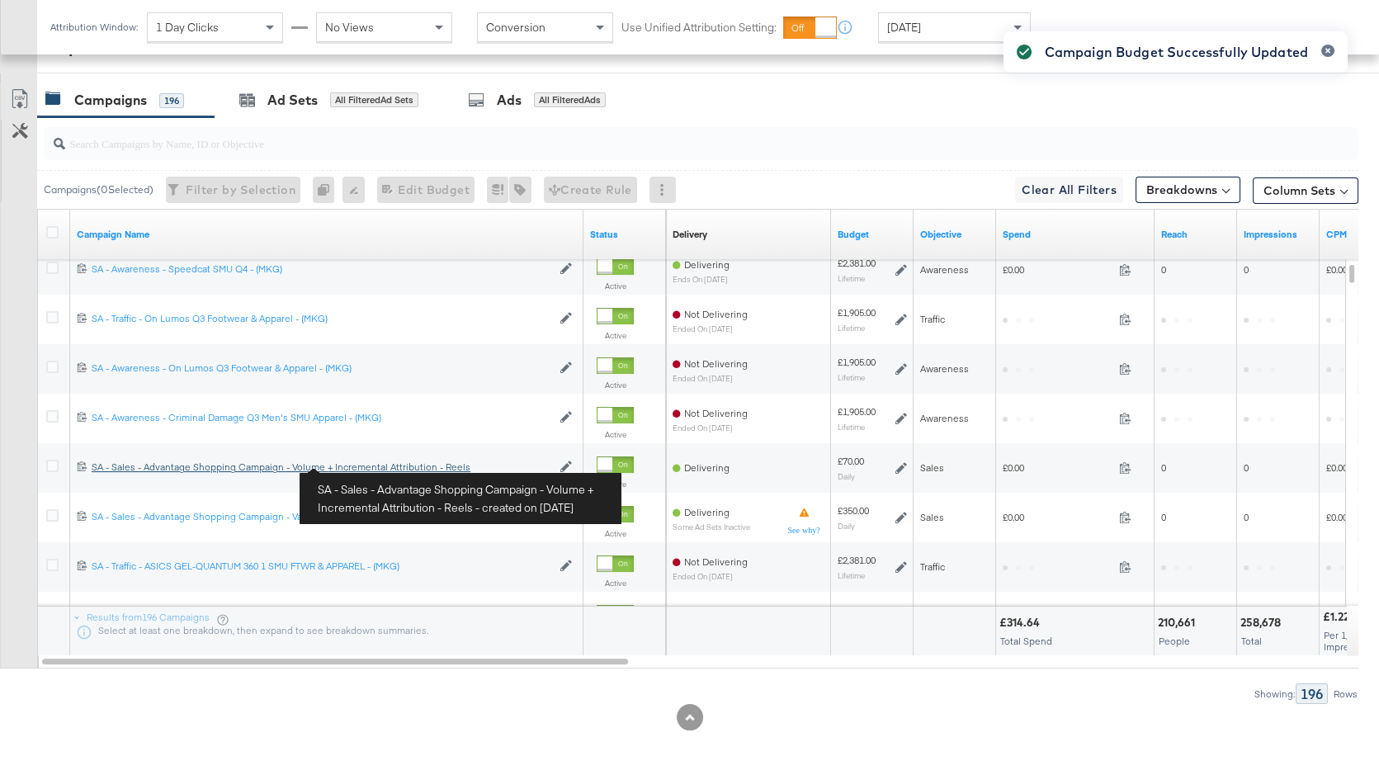
click at [362, 466] on div "SA - Sales - Advantage Shopping Campaign - Volume + Incremental Attribution - R…" at bounding box center [322, 467] width 460 height 13
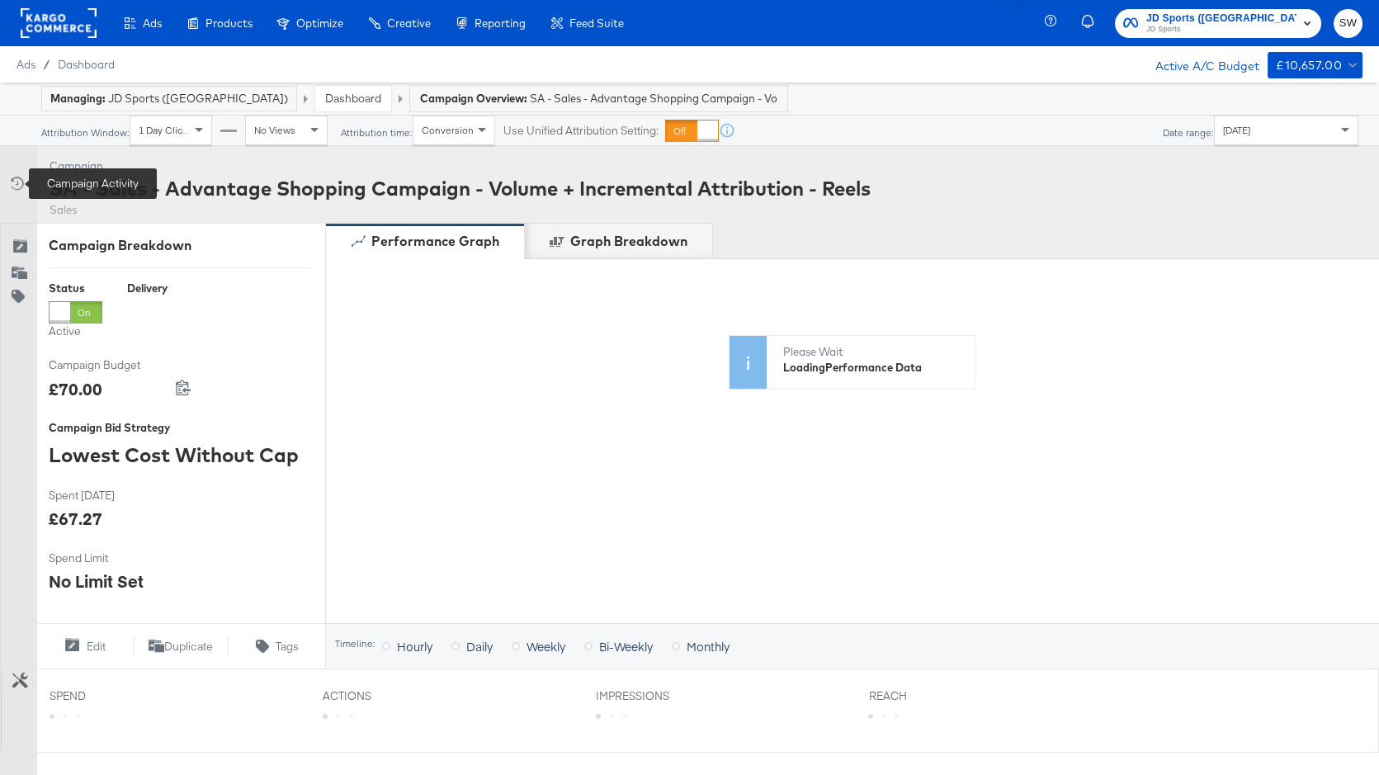
click at [21, 178] on icon at bounding box center [15, 183] width 17 height 17
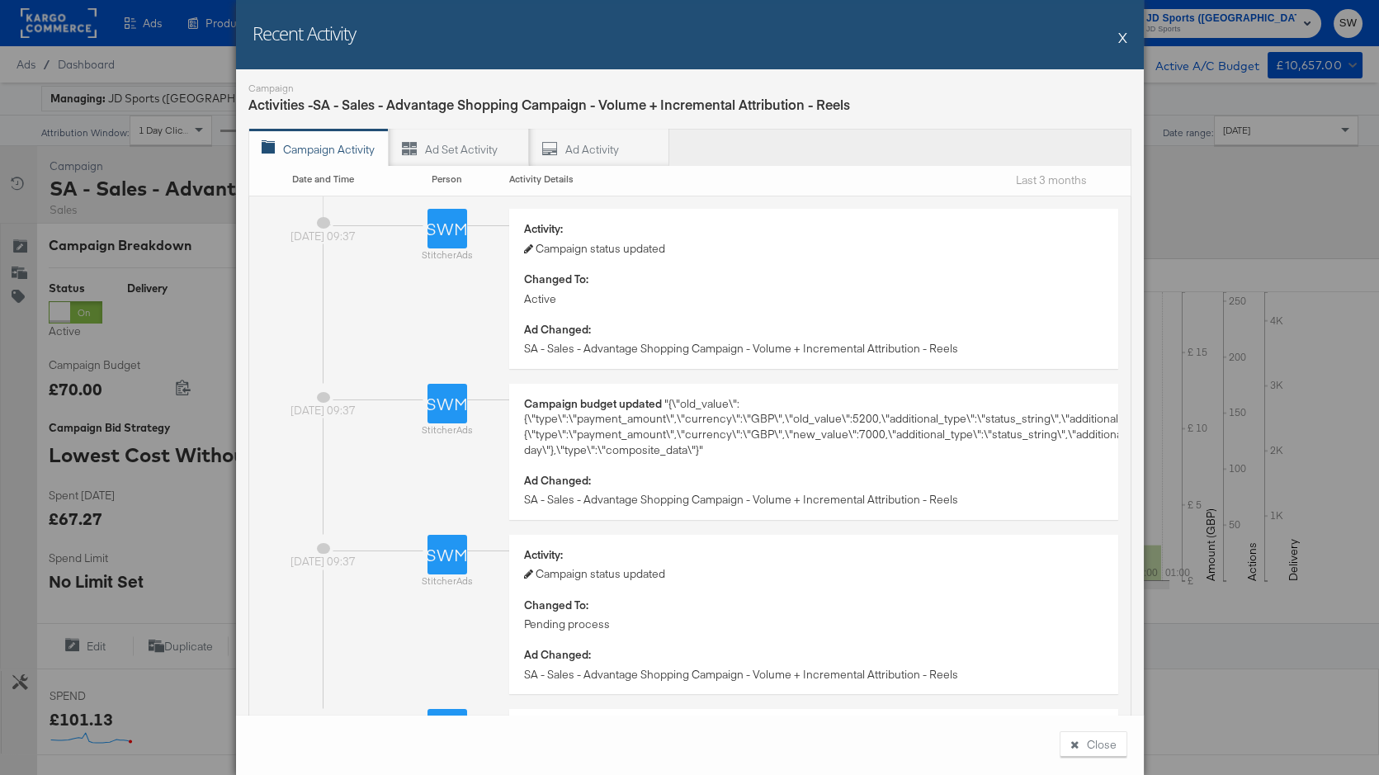
click at [1123, 37] on button "X" at bounding box center [1122, 37] width 9 height 33
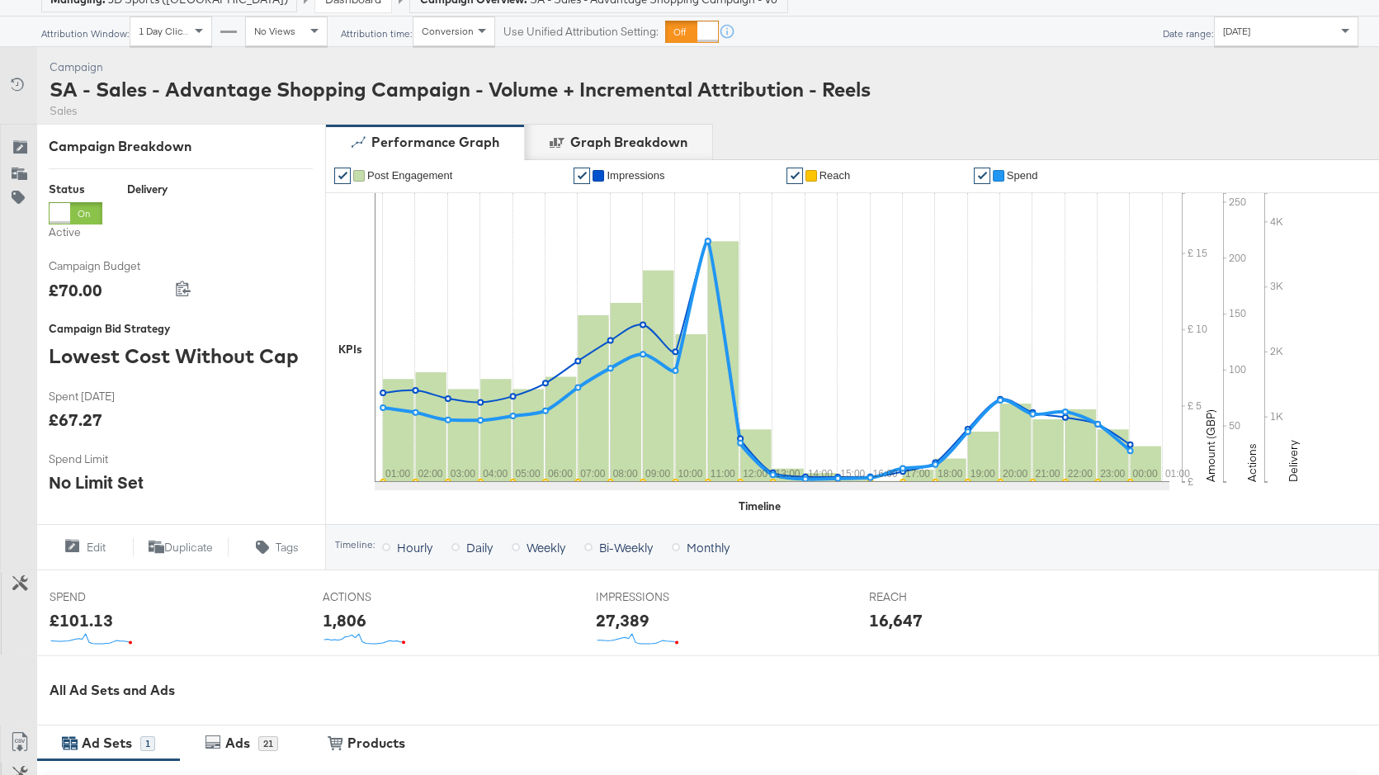
scroll to position [73, 0]
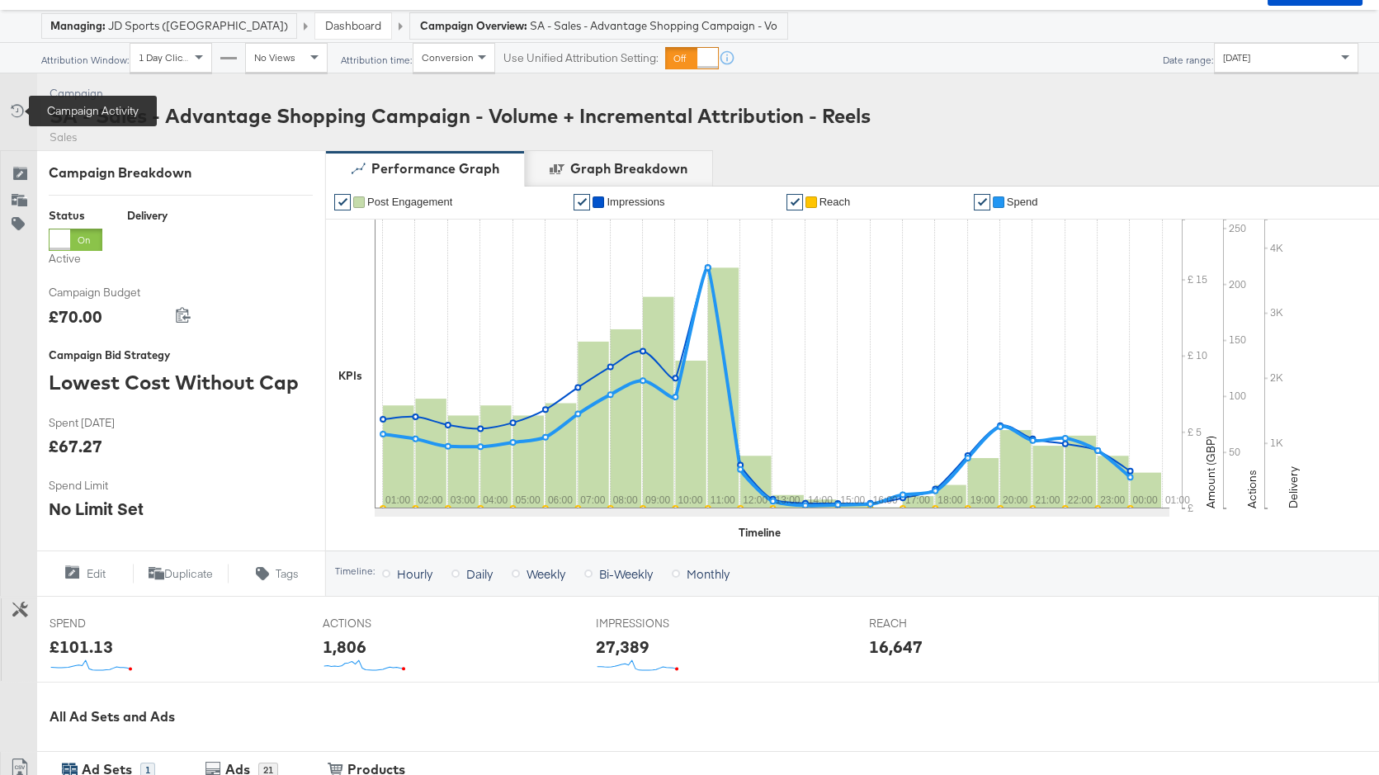
click at [20, 116] on icon at bounding box center [15, 110] width 17 height 17
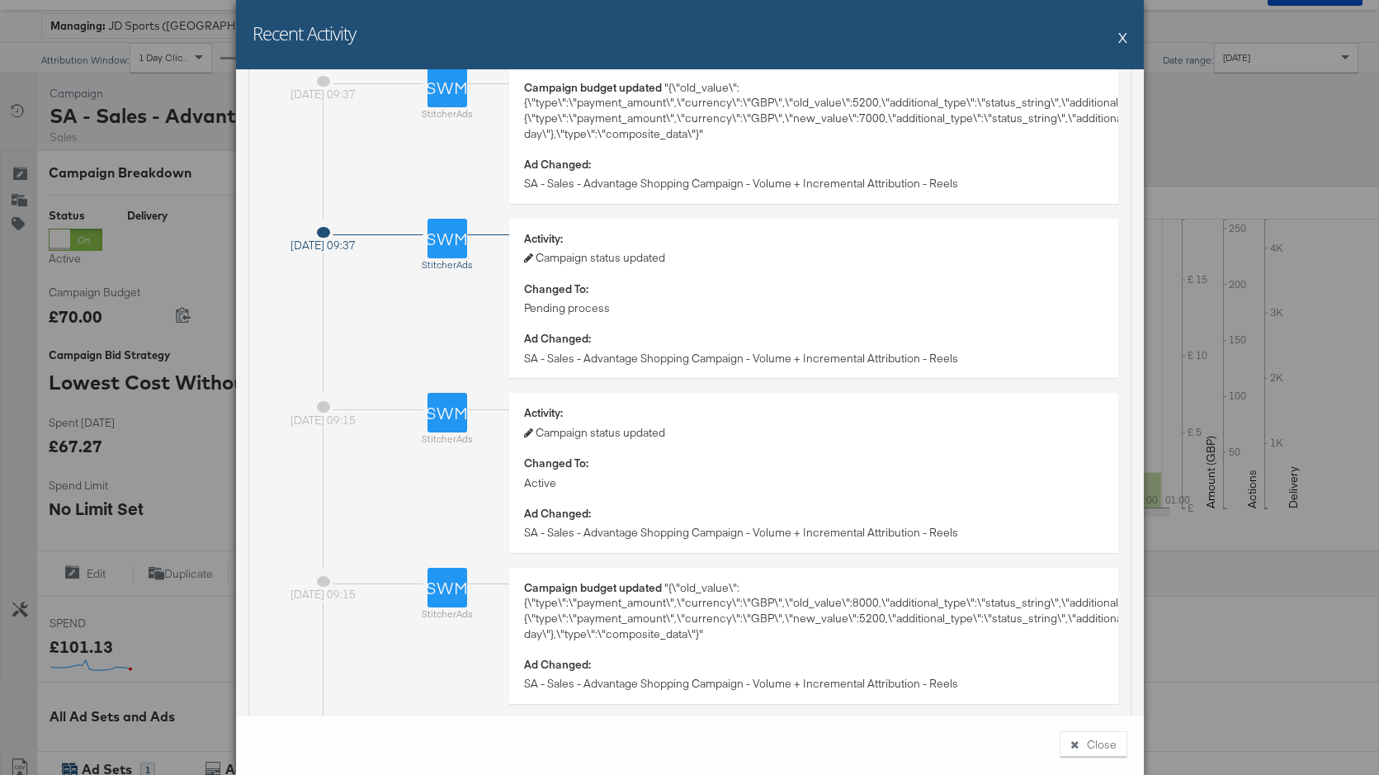
scroll to position [347, 0]
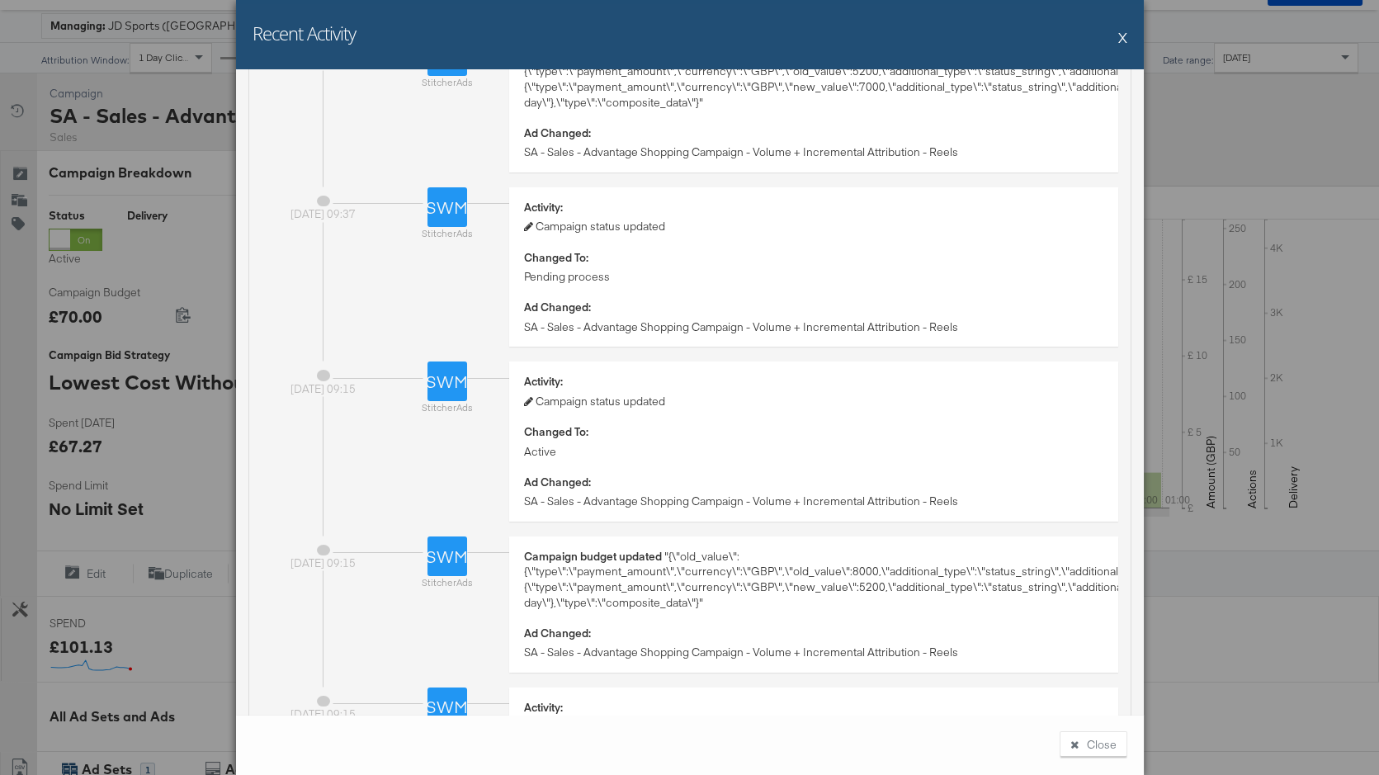
click at [1123, 37] on button "X" at bounding box center [1122, 37] width 9 height 33
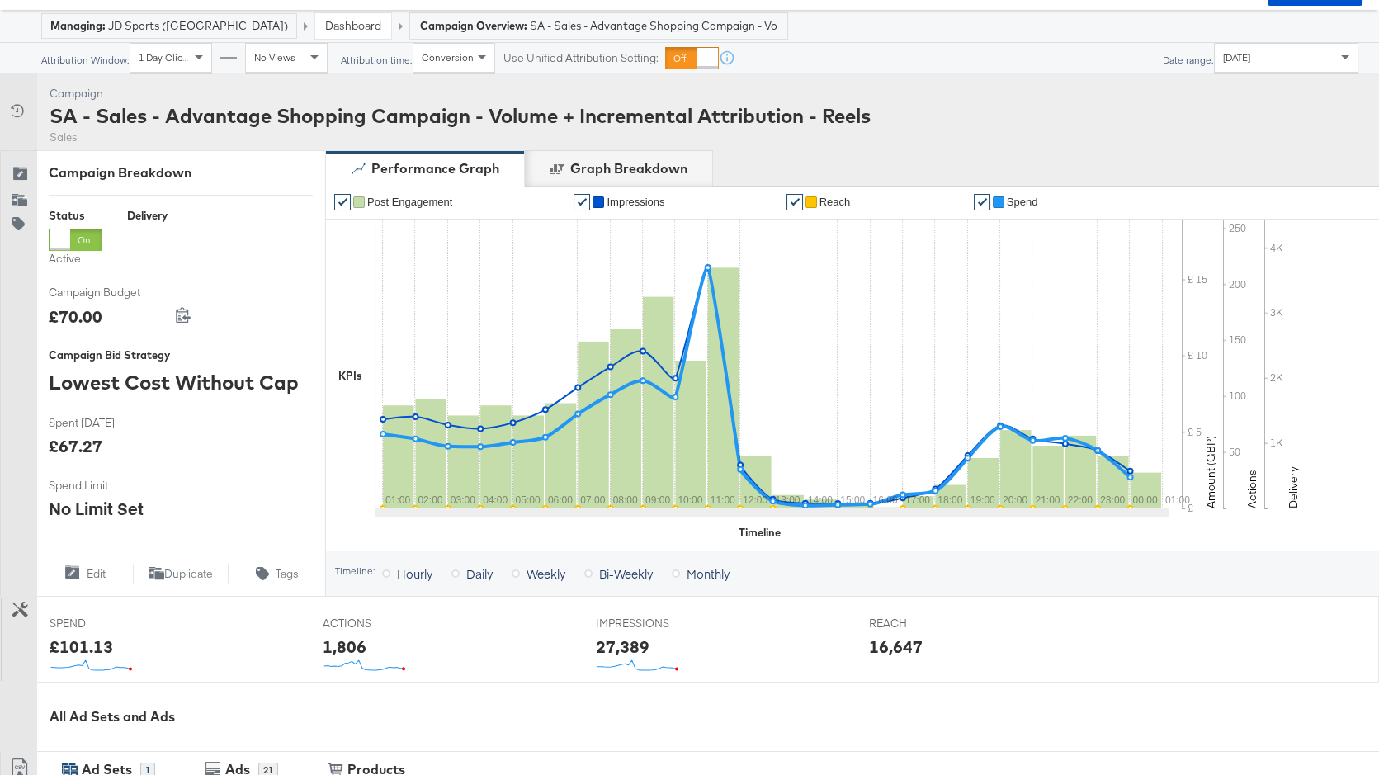
click at [325, 23] on link "Dashboard" at bounding box center [353, 25] width 56 height 15
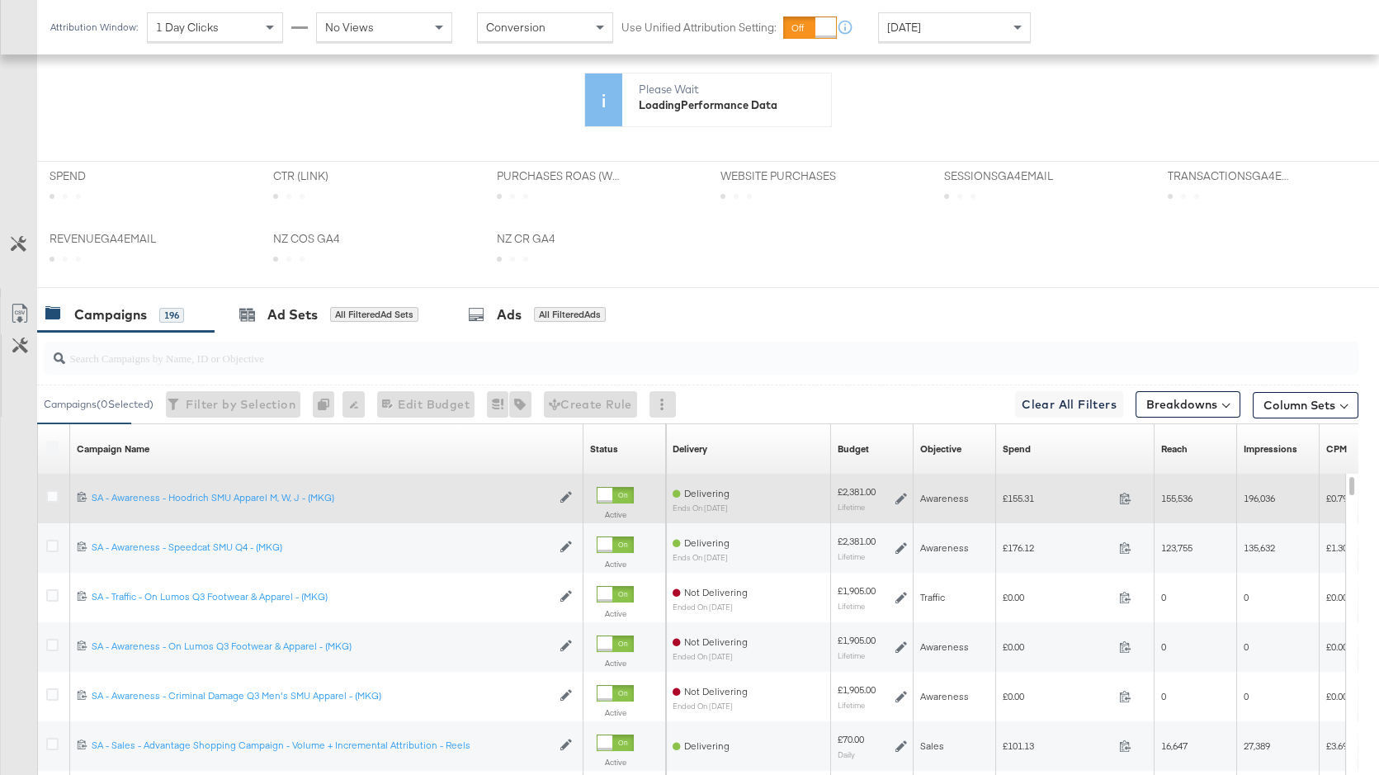
scroll to position [593, 0]
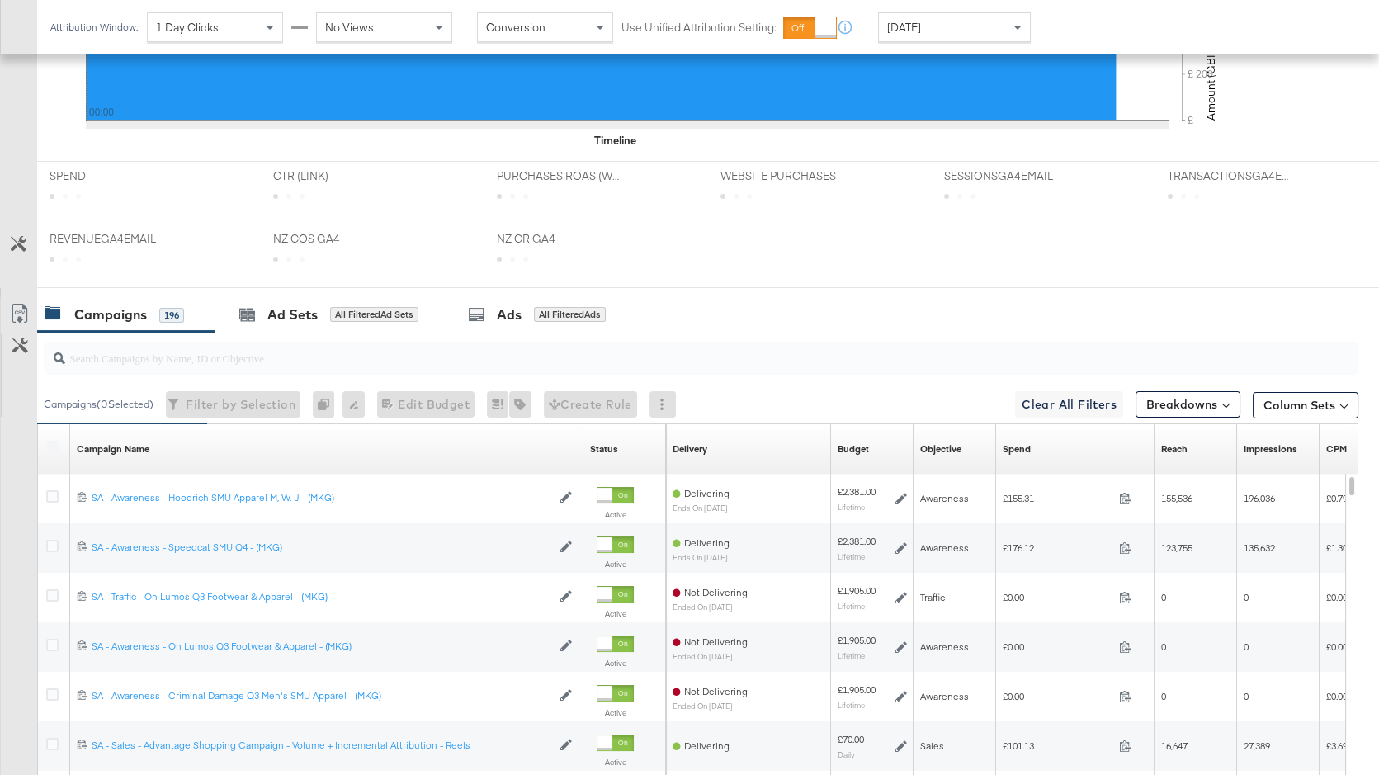
click at [1067, 453] on div "Spend Sorting Unavailable" at bounding box center [1075, 449] width 158 height 26
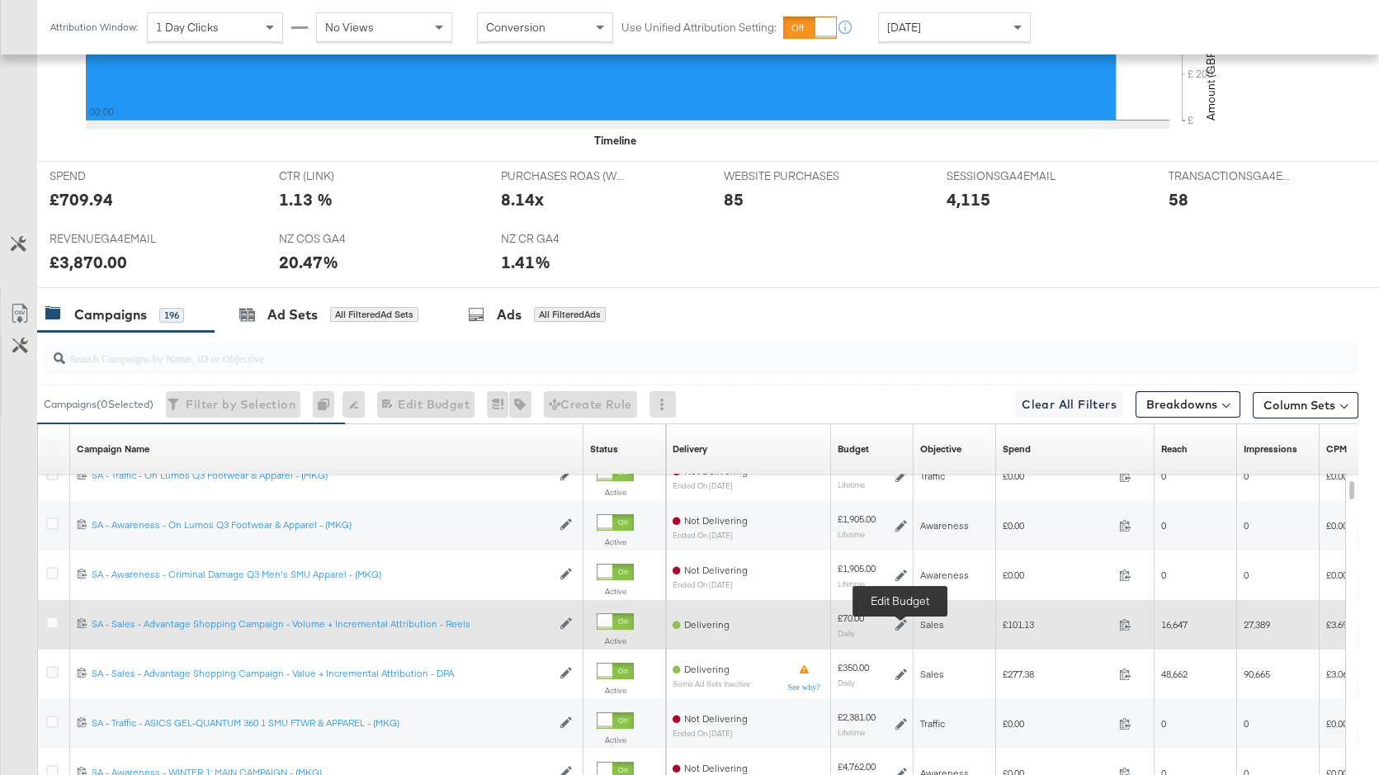
click at [901, 624] on icon at bounding box center [902, 625] width 12 height 12
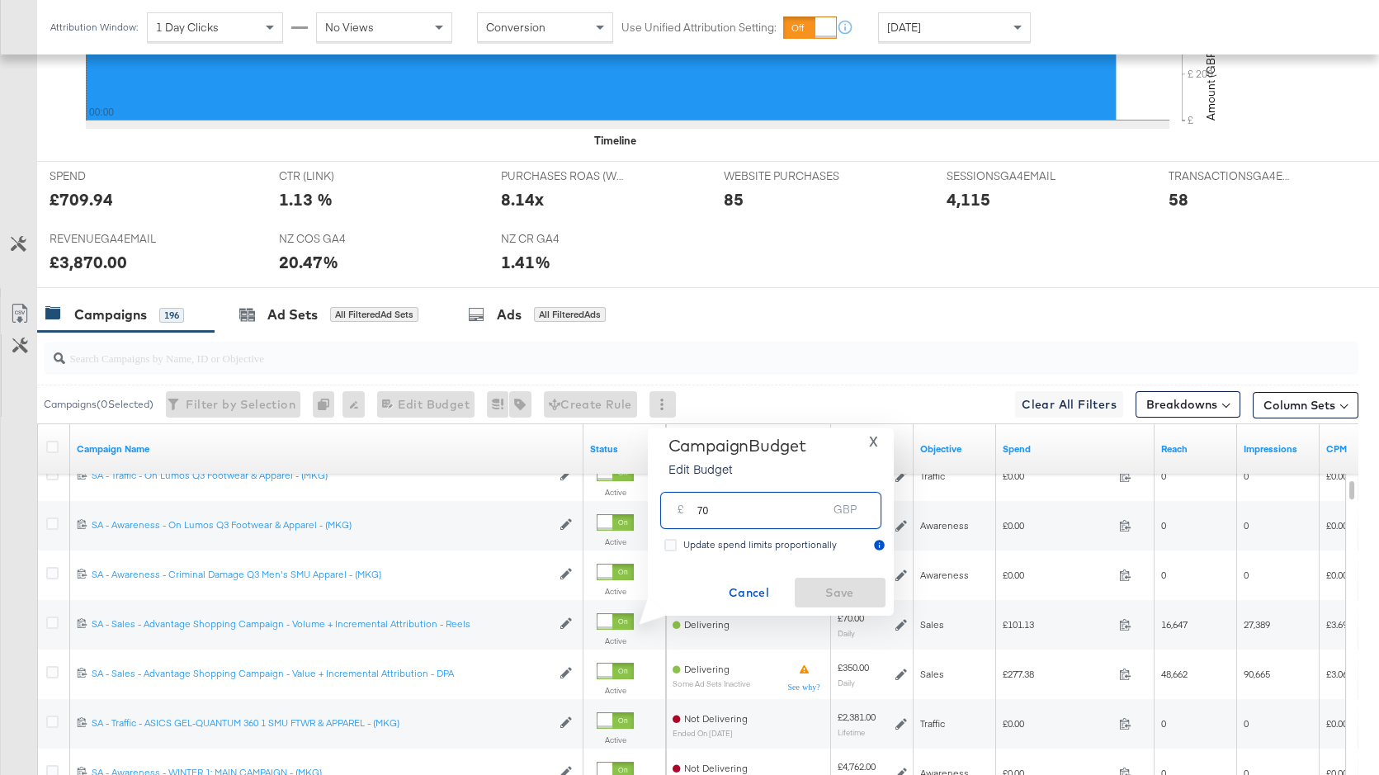
drag, startPoint x: 751, startPoint y: 501, endPoint x: 713, endPoint y: 513, distance: 39.9
click at [713, 513] on input "70" at bounding box center [762, 503] width 130 height 35
type input "80"
click at [857, 597] on span "Save" at bounding box center [840, 593] width 78 height 21
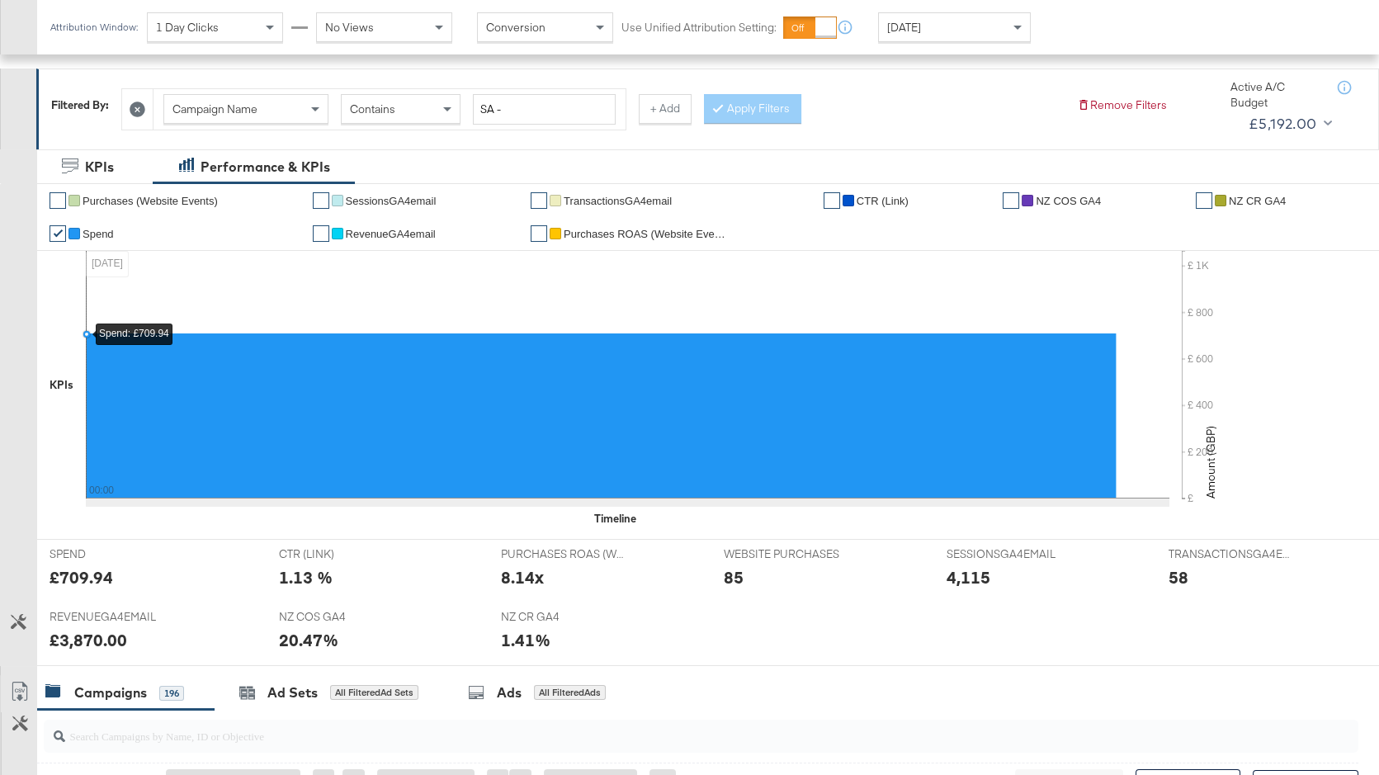
scroll to position [0, 0]
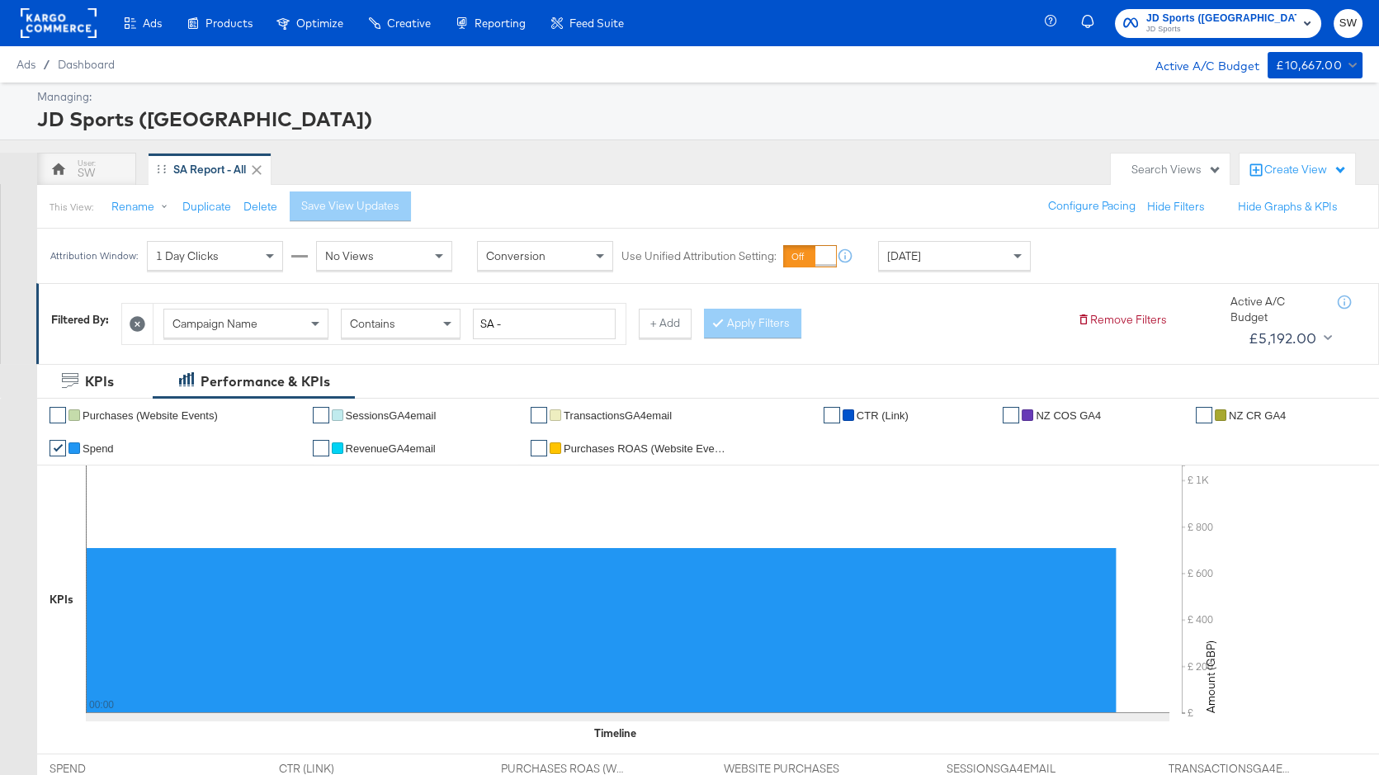
click at [42, 17] on rect at bounding box center [59, 23] width 76 height 30
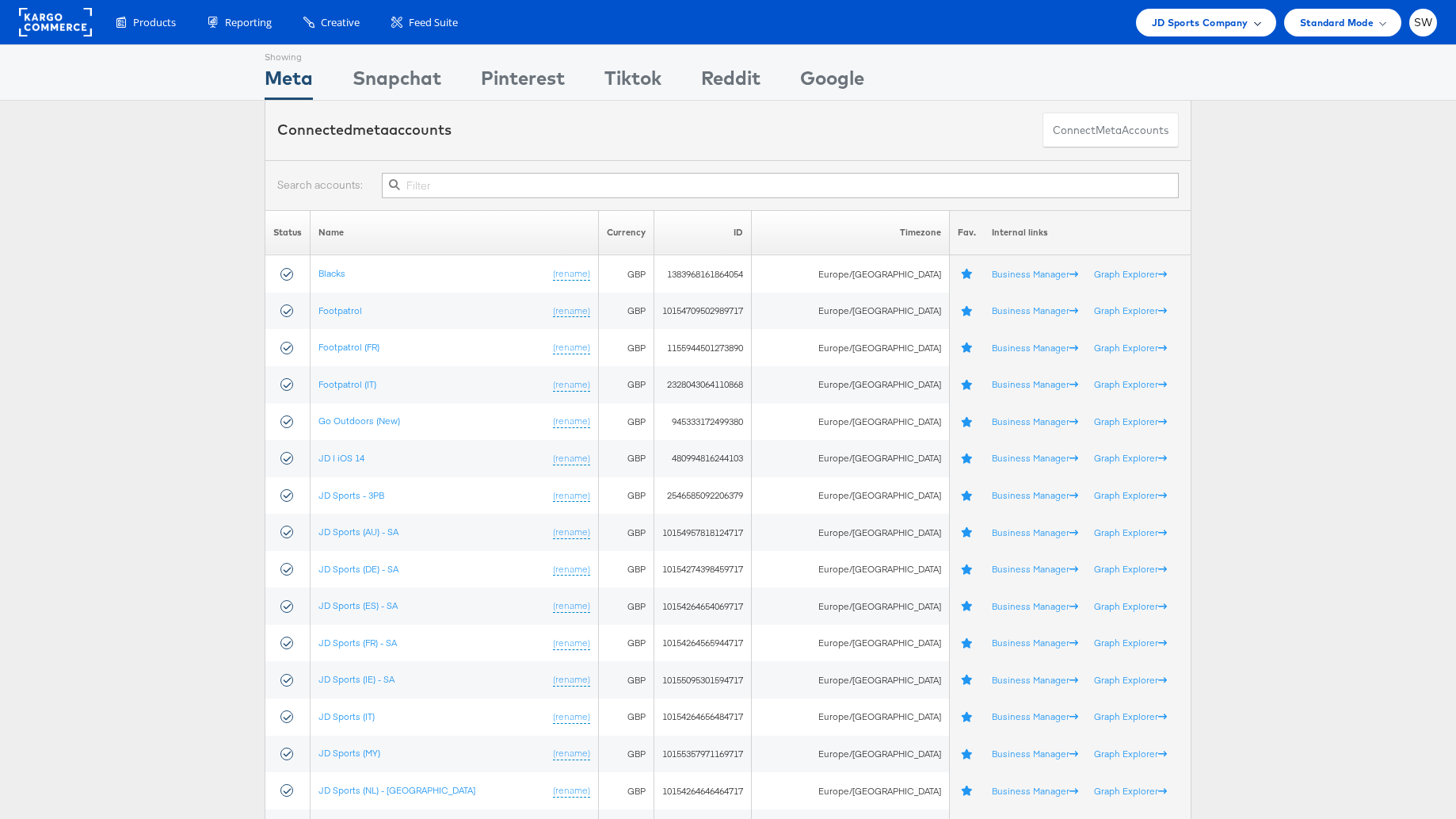
click at [1208, 25] on span "JD Sports Company" at bounding box center [1200, 22] width 97 height 16
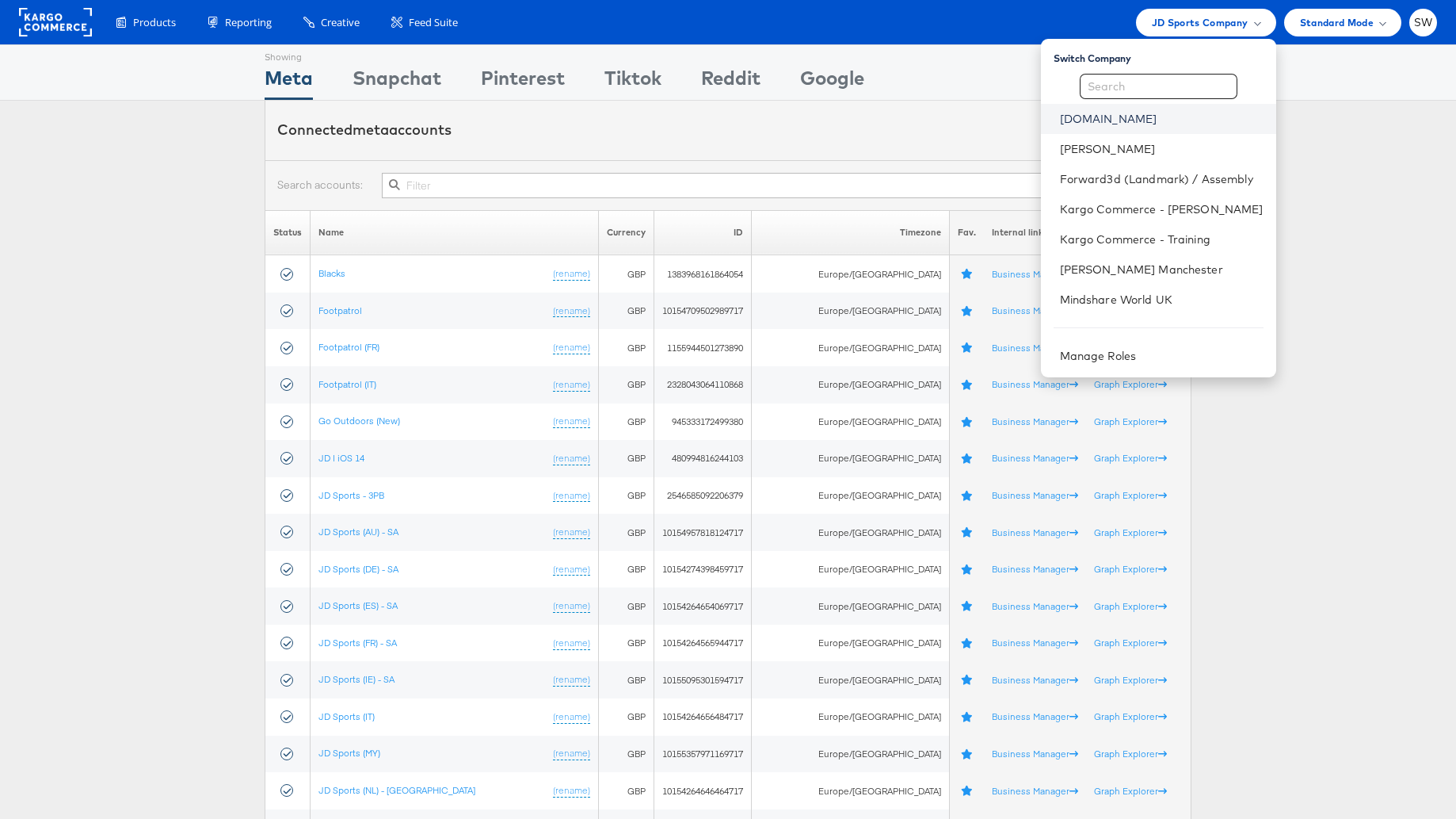
click at [1091, 121] on link "ao.com" at bounding box center [1161, 119] width 203 height 16
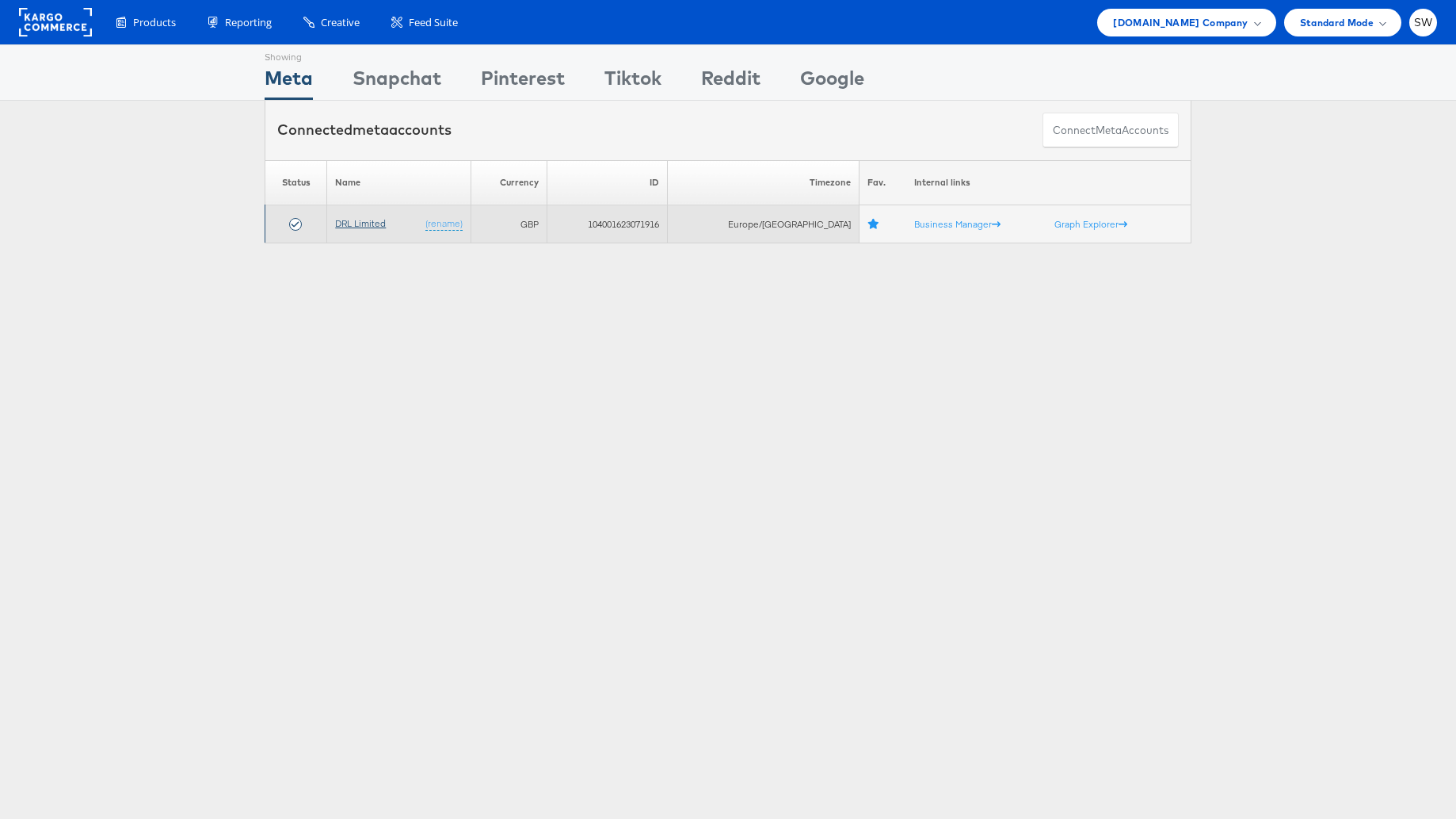
click at [360, 229] on link "DRL Limited" at bounding box center [360, 223] width 51 height 12
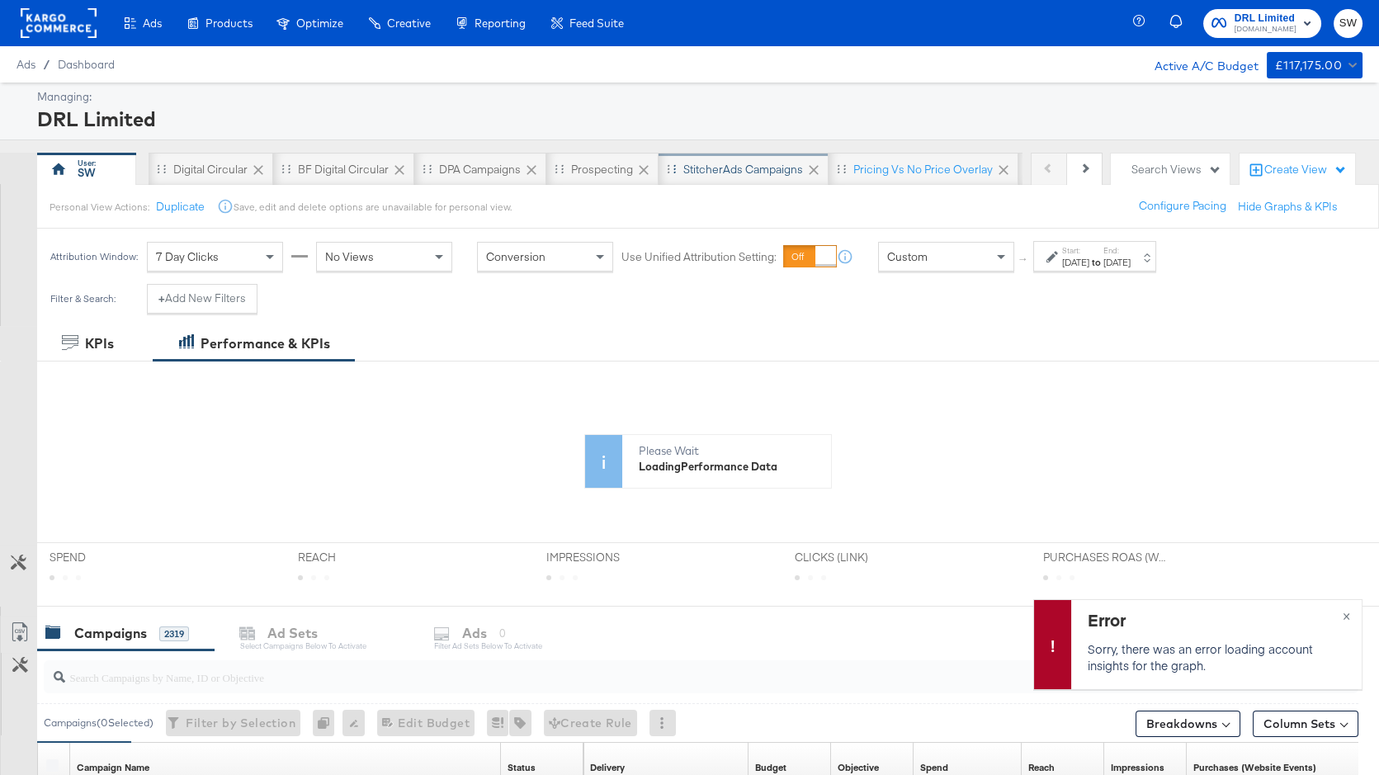
click at [685, 163] on div "StitcherAds Campaigns" at bounding box center [743, 170] width 120 height 16
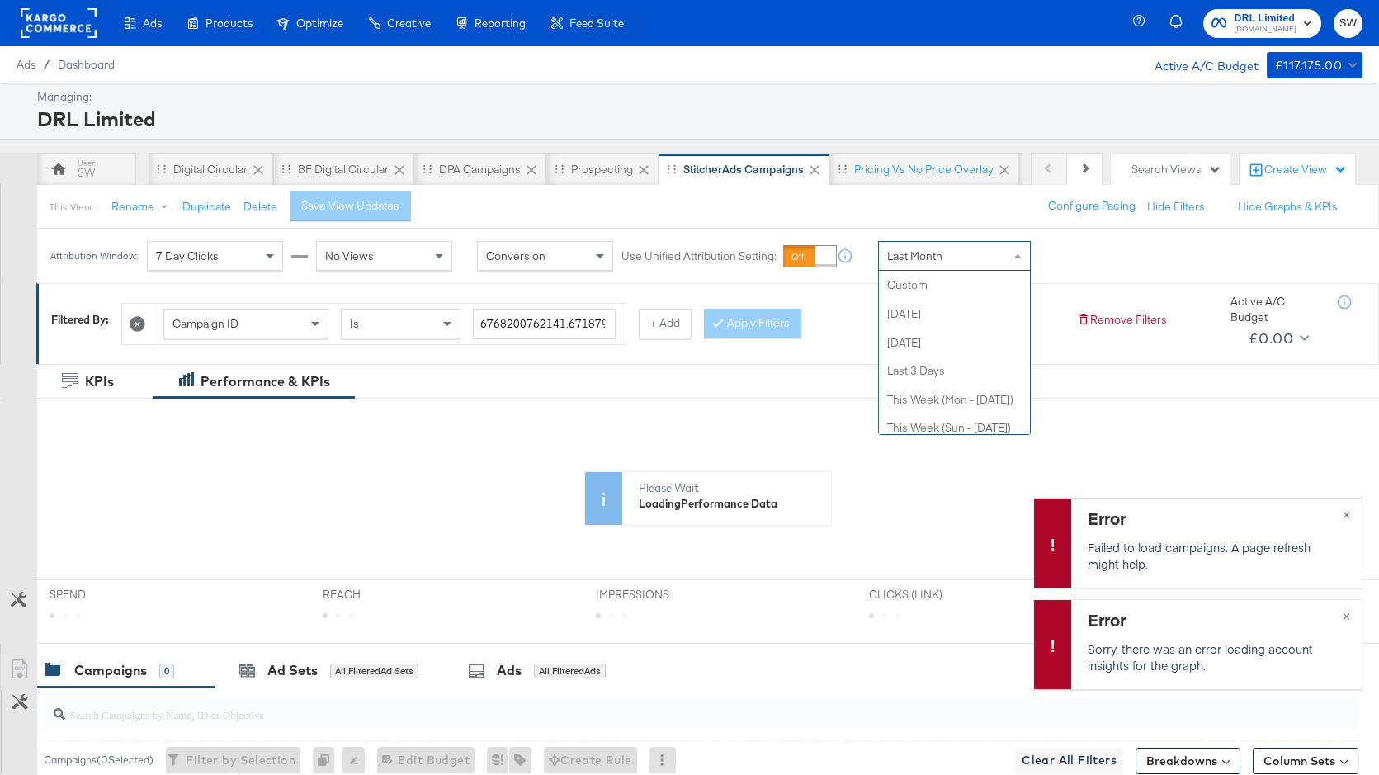
click at [995, 264] on div "Last Month" at bounding box center [954, 256] width 151 height 28
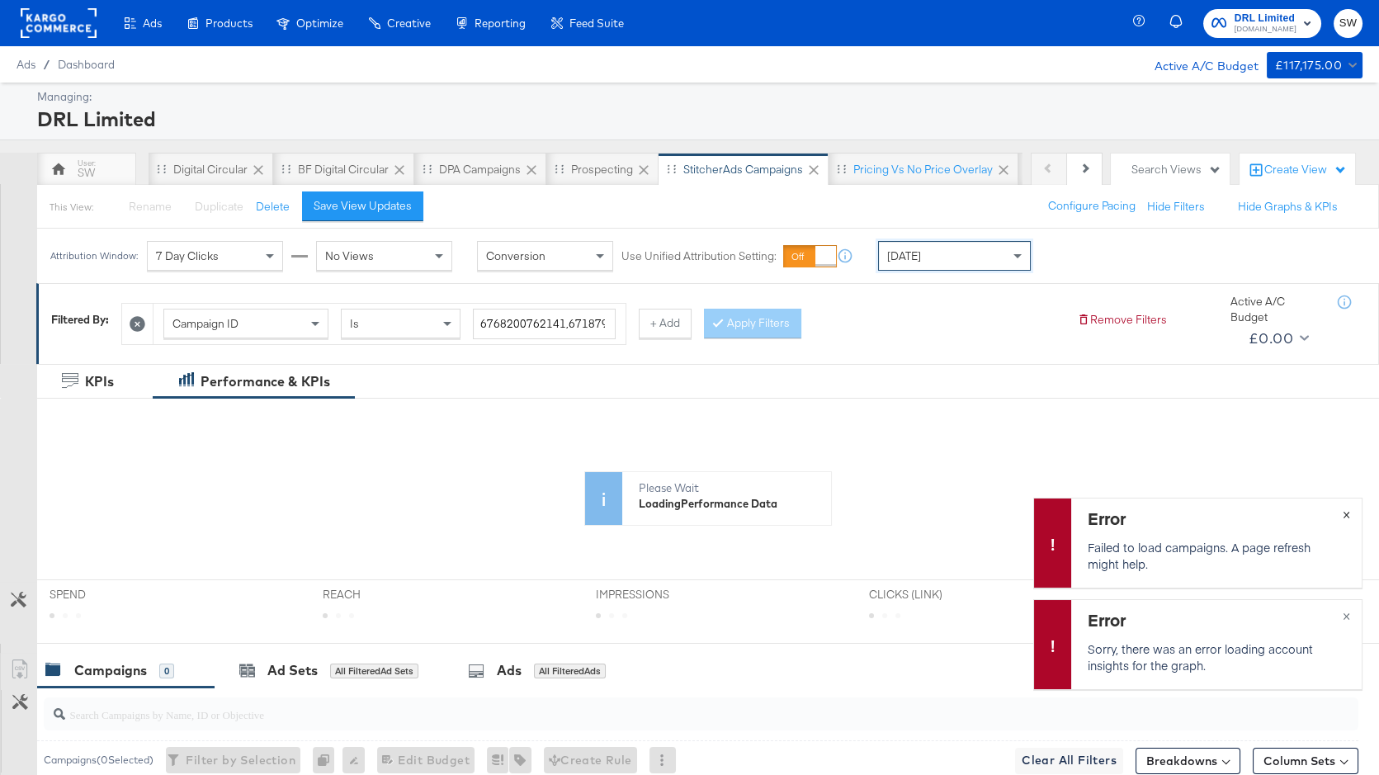
click at [1349, 513] on span "×" at bounding box center [1346, 512] width 7 height 19
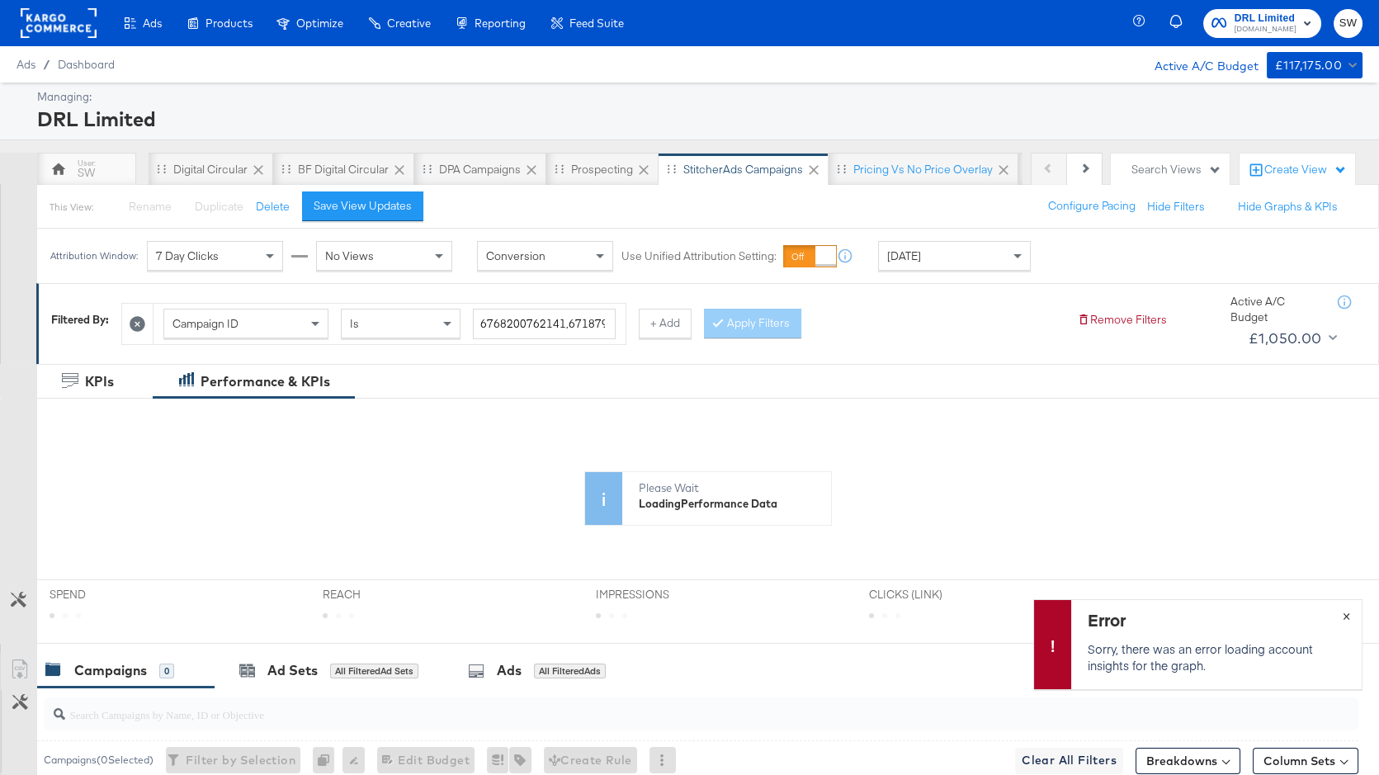
click at [1350, 613] on span "×" at bounding box center [1346, 614] width 7 height 19
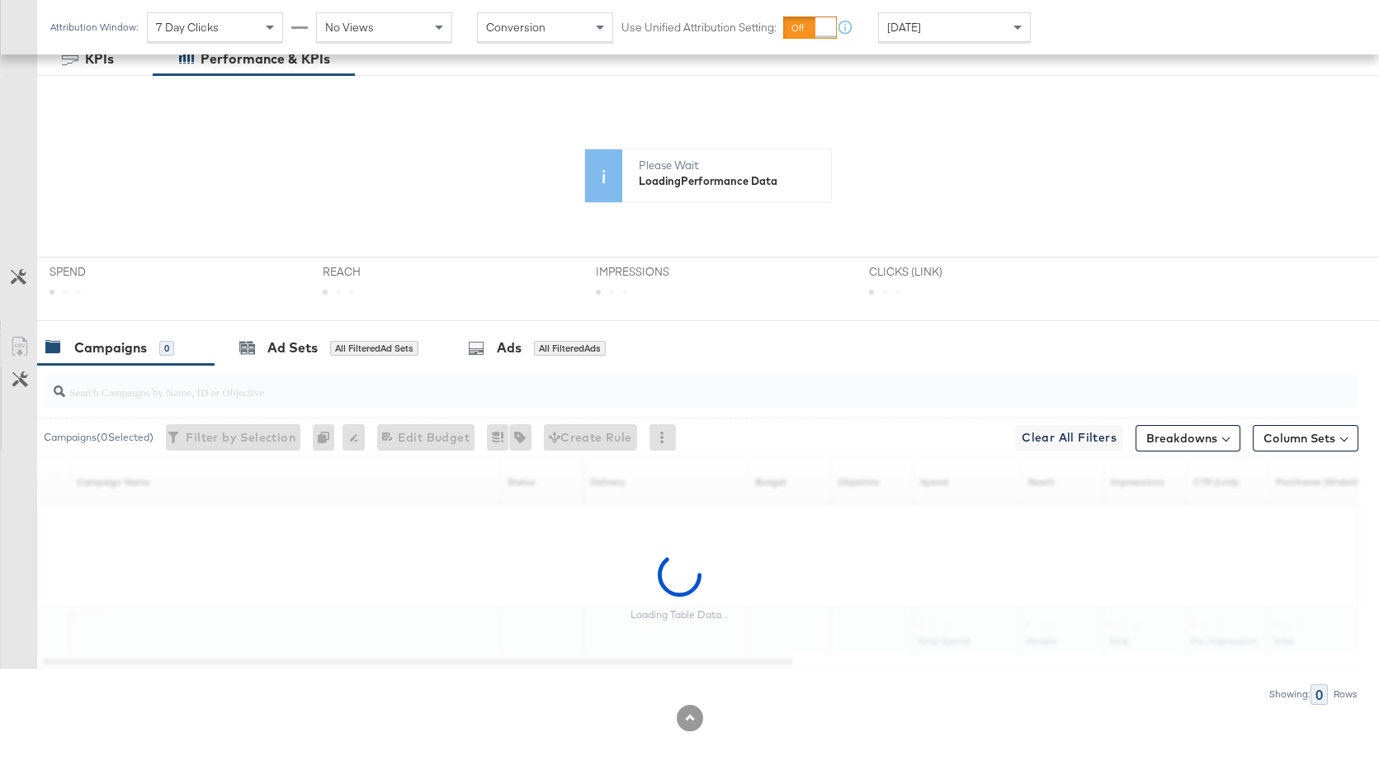
scroll to position [0, 0]
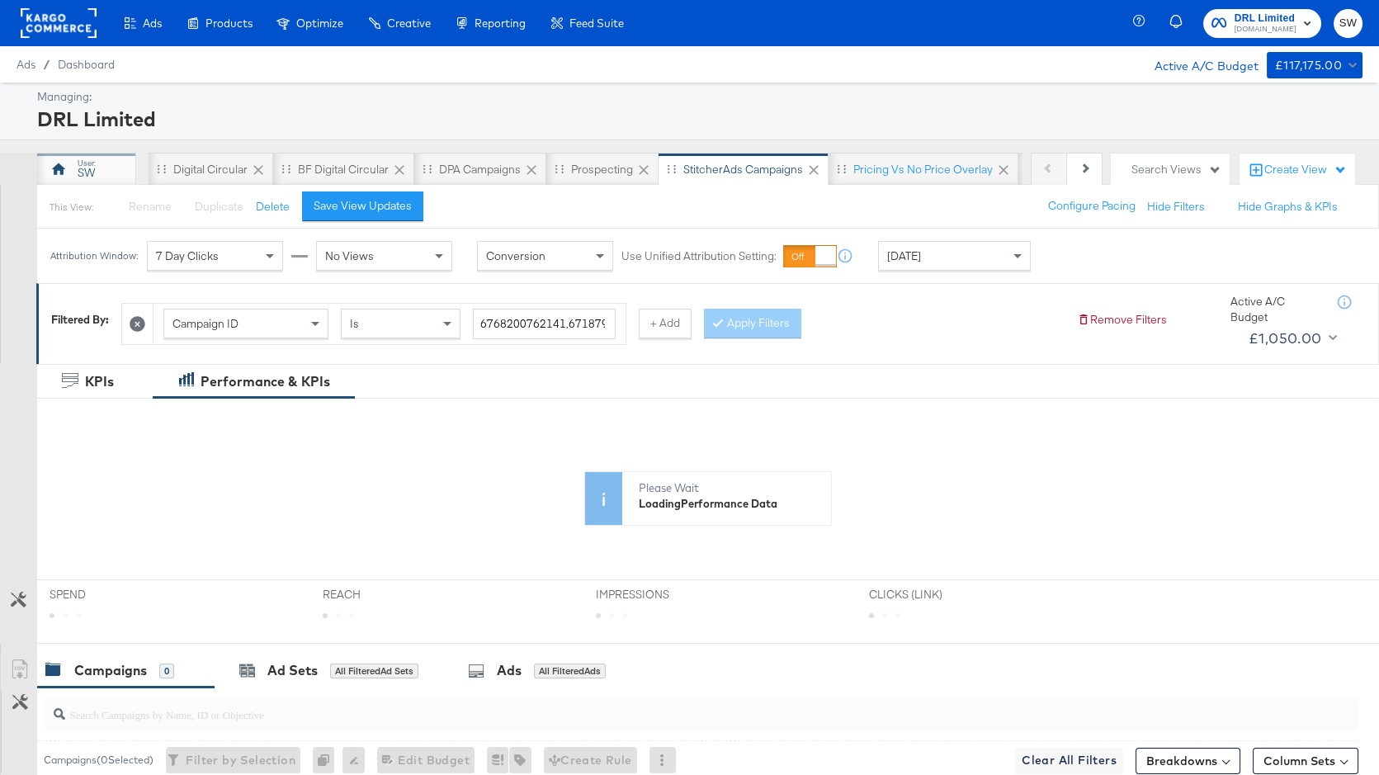
click at [91, 167] on div "SW" at bounding box center [86, 173] width 17 height 16
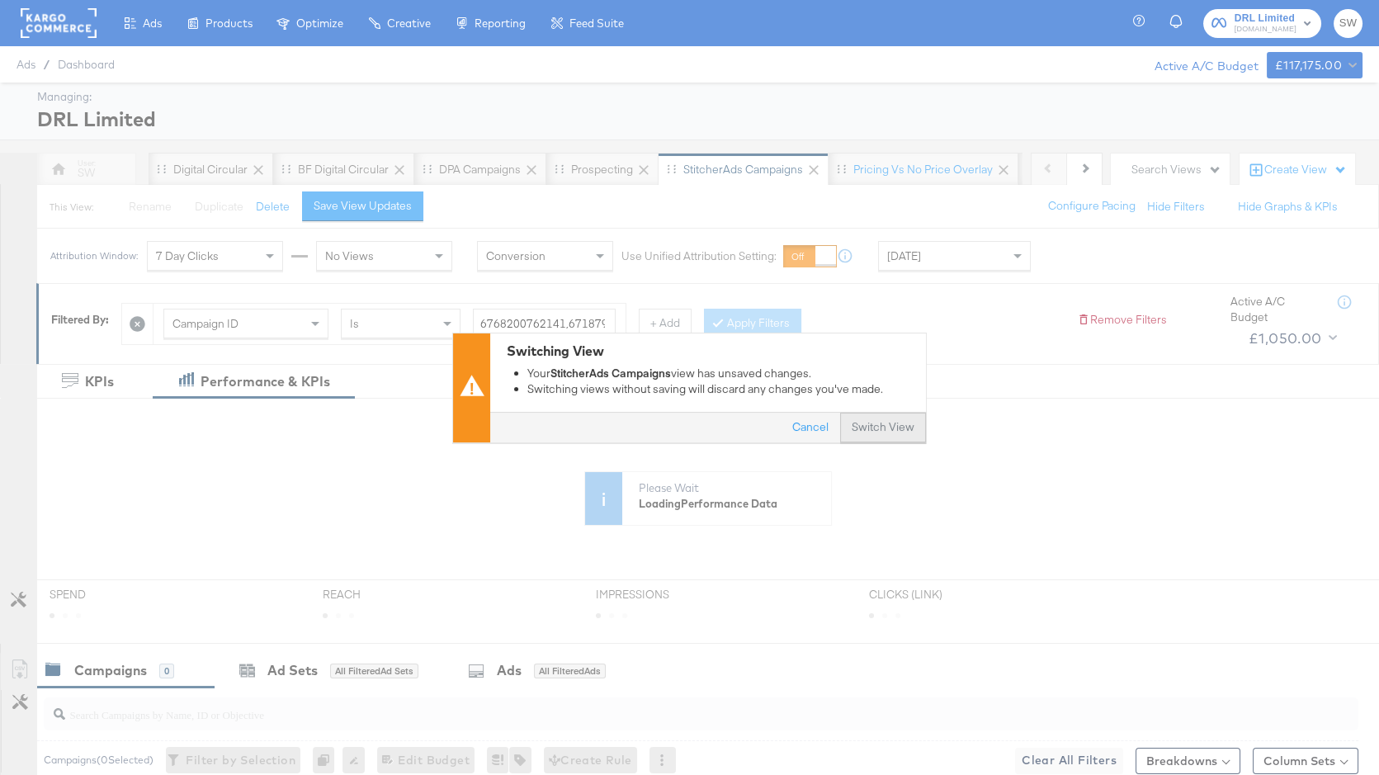
click at [865, 423] on button "Switch View" at bounding box center [883, 428] width 86 height 30
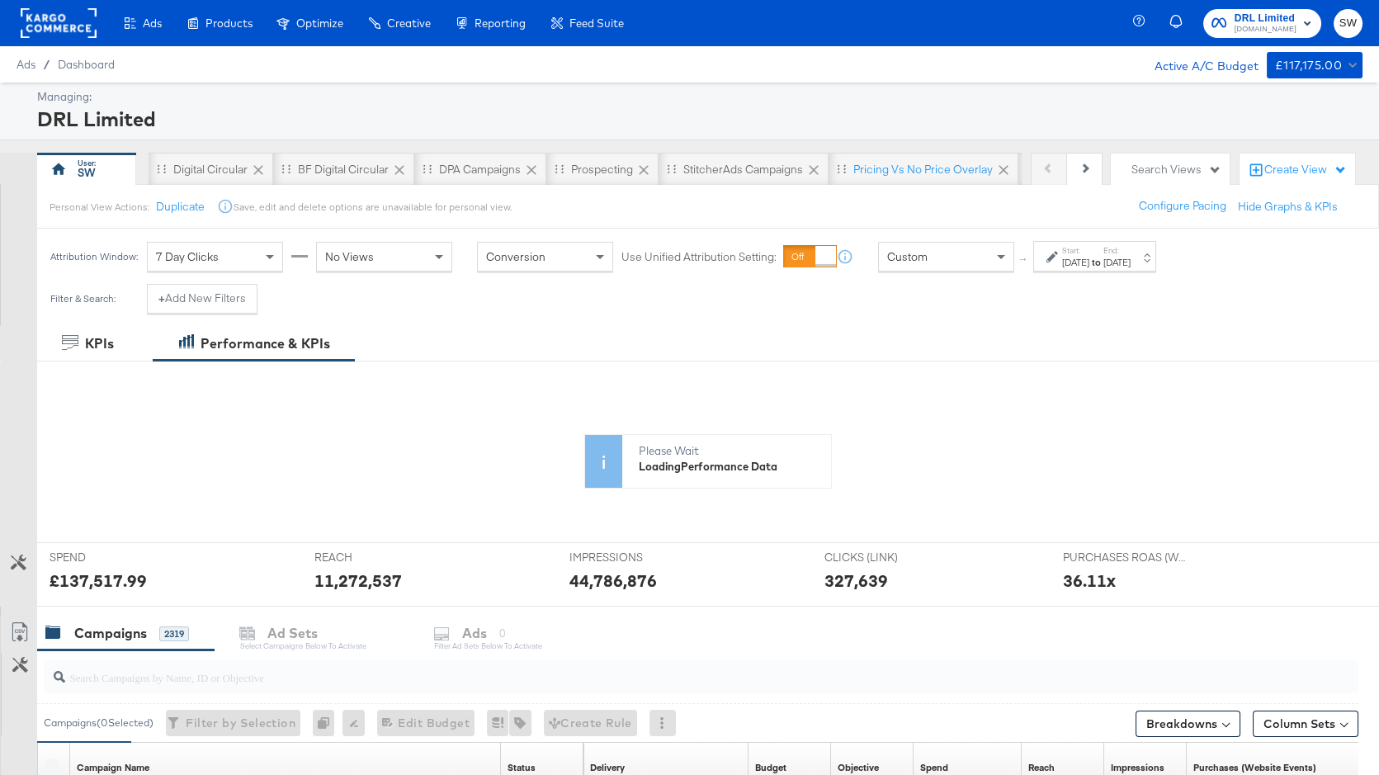
click at [921, 263] on div "Custom" at bounding box center [946, 257] width 135 height 28
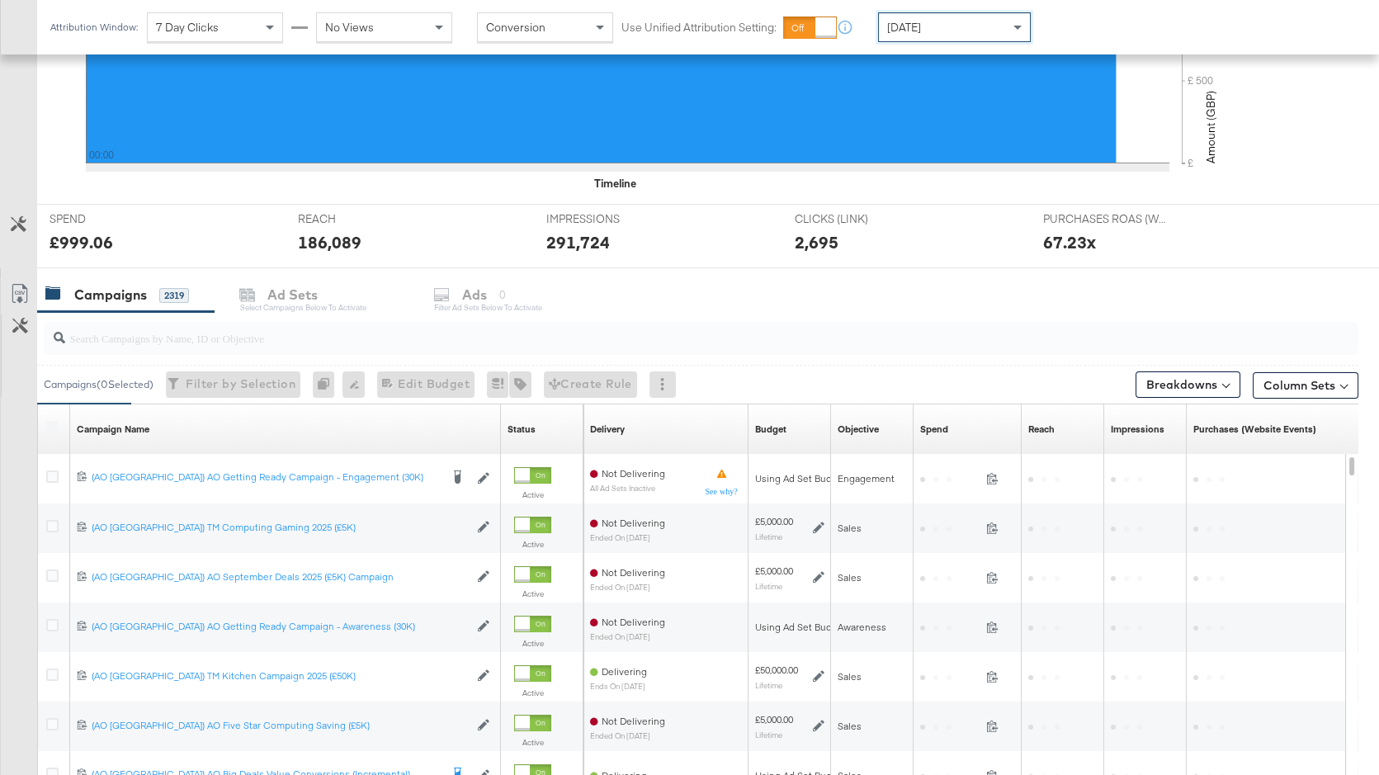
scroll to position [603, 0]
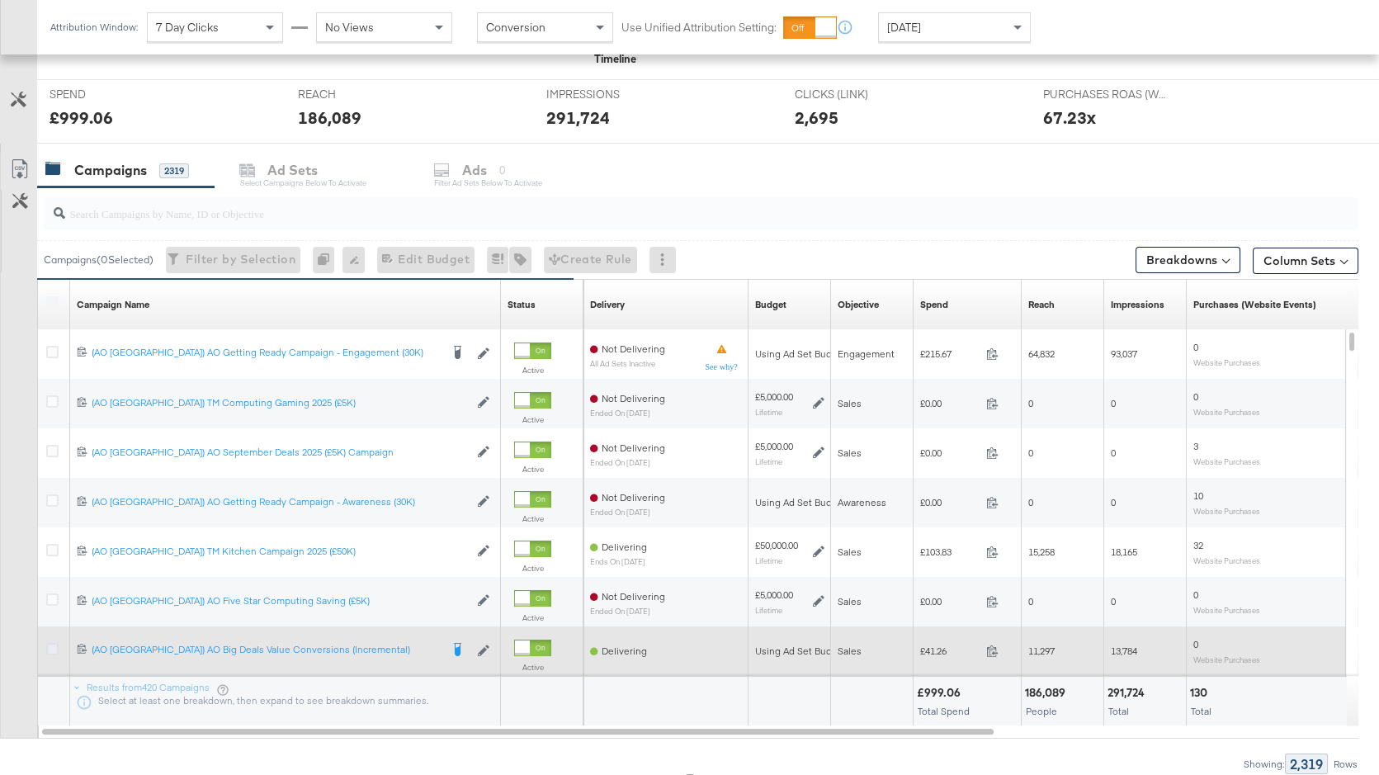
click at [51, 649] on icon at bounding box center [52, 649] width 12 height 12
click at [0, 0] on input "checkbox" at bounding box center [0, 0] width 0 height 0
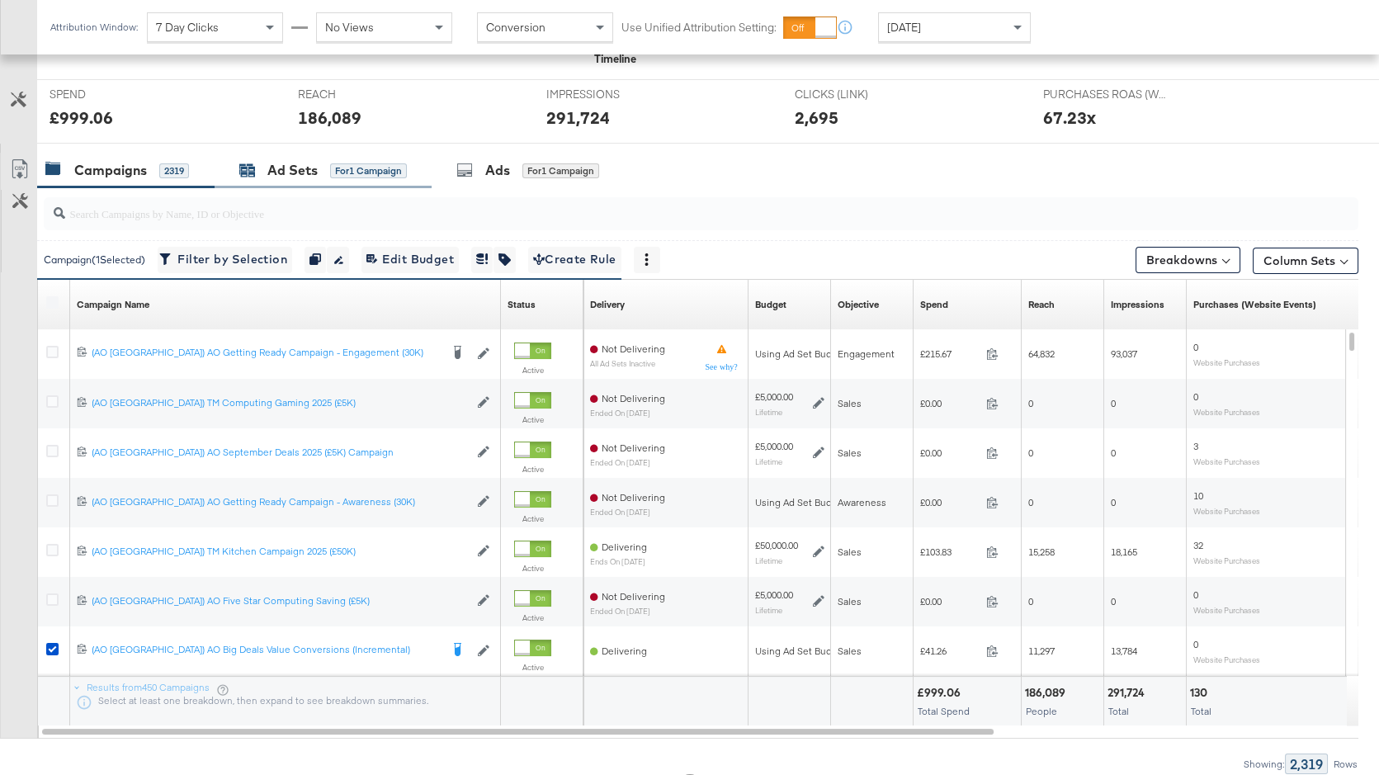
click at [334, 163] on span "for 1 Campaign" at bounding box center [368, 170] width 77 height 15
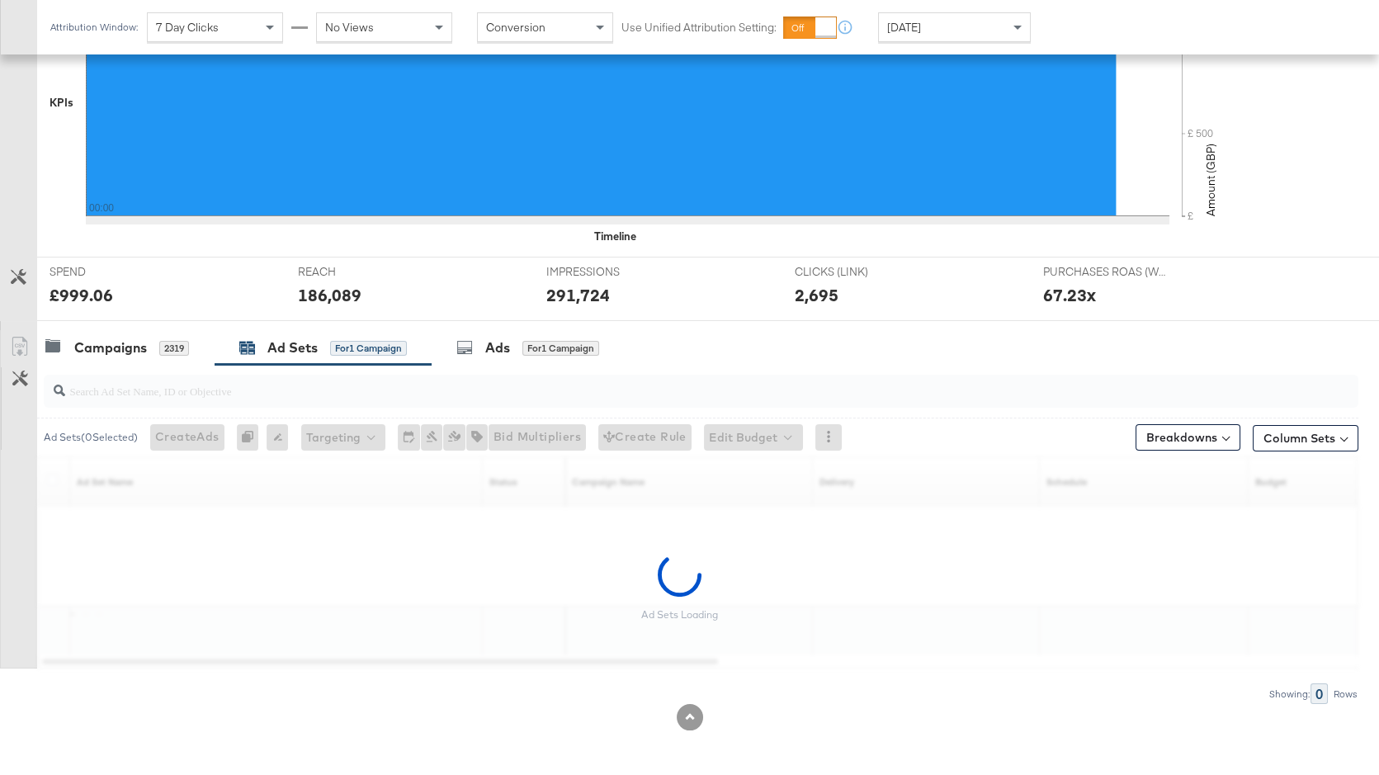
scroll to position [376, 0]
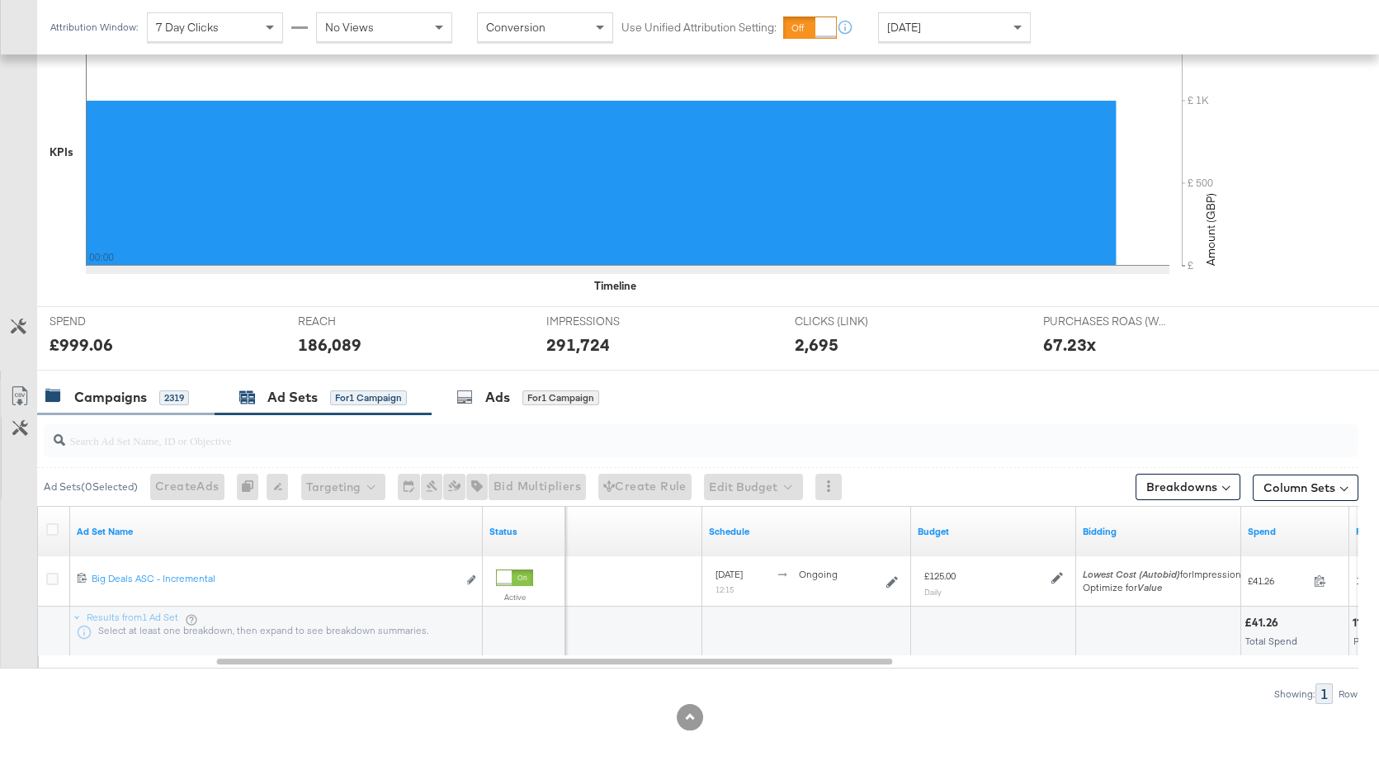
click at [178, 414] on div "Campaigns 2319" at bounding box center [125, 397] width 177 height 35
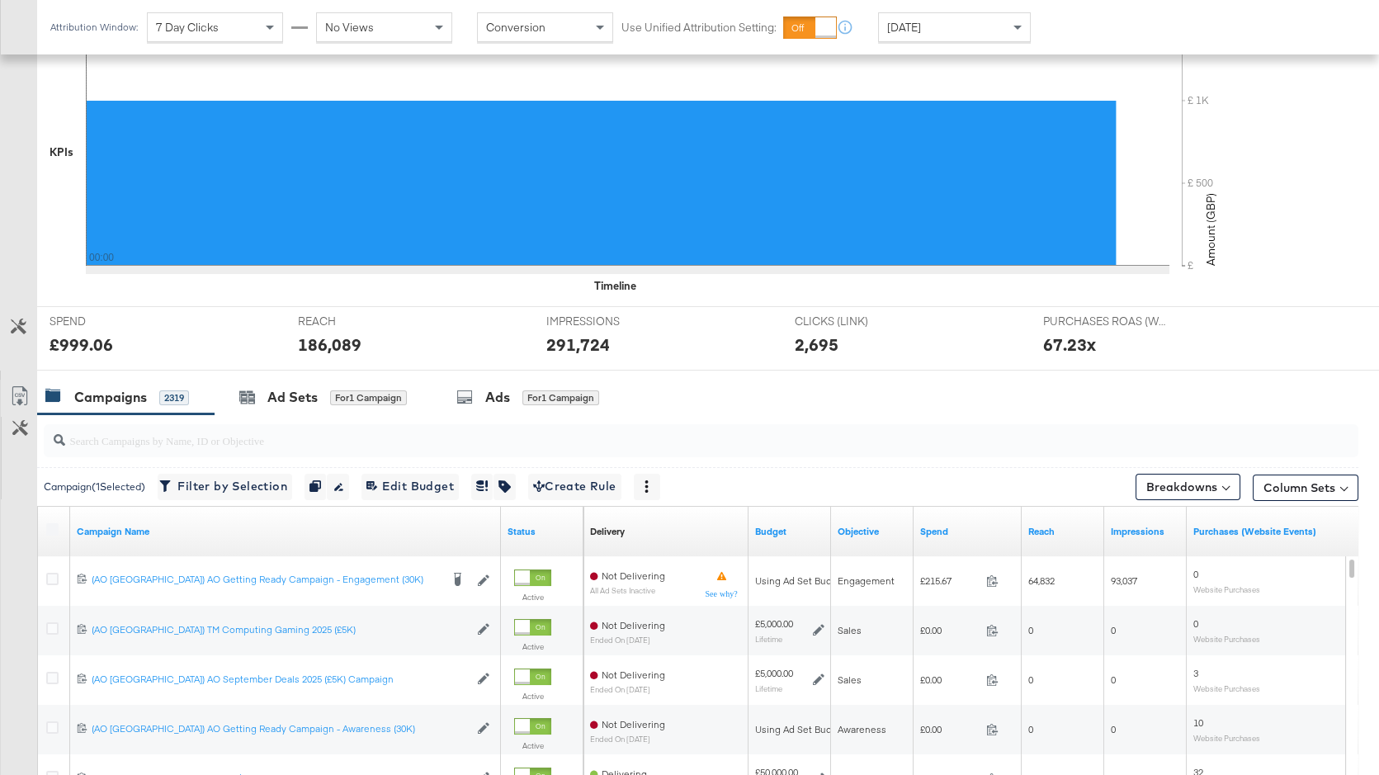
scroll to position [603, 0]
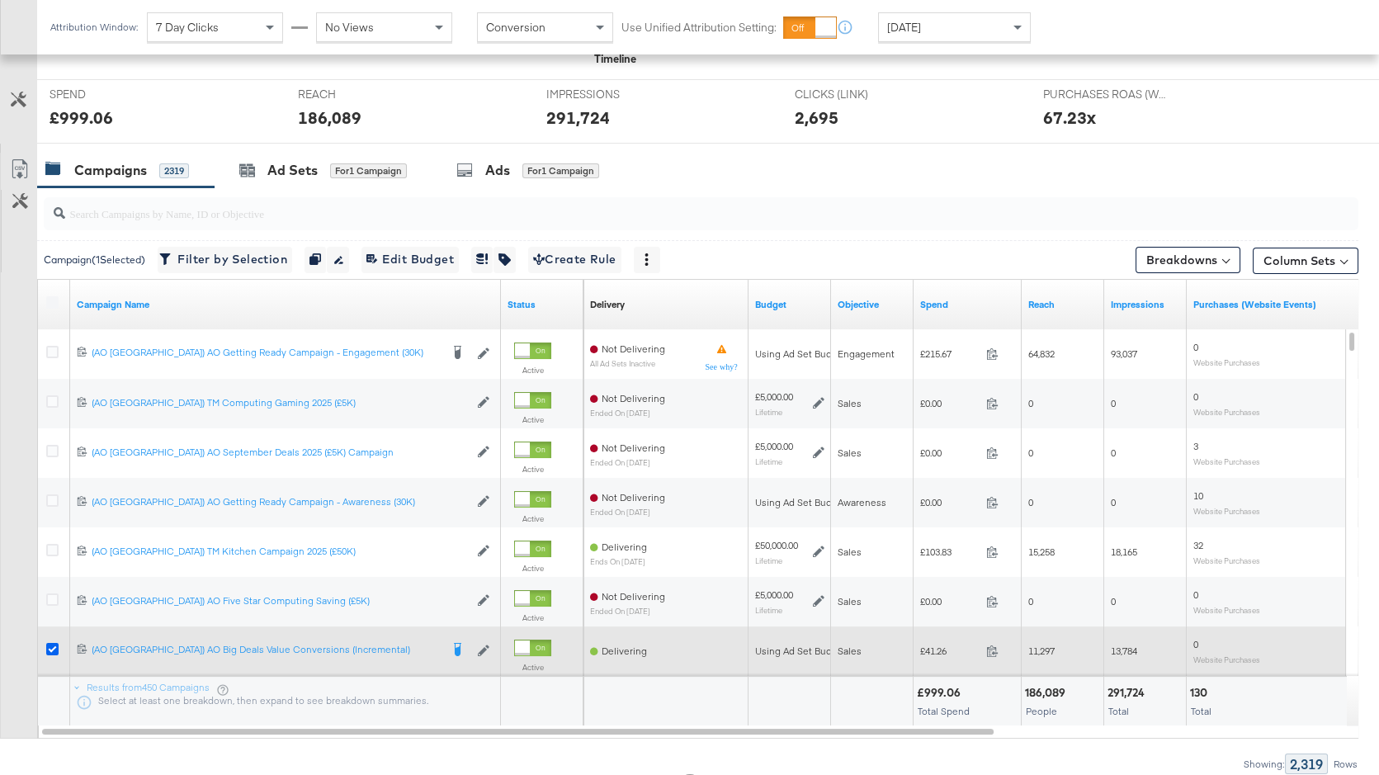
click at [50, 647] on icon at bounding box center [52, 649] width 12 height 12
click at [0, 0] on input "checkbox" at bounding box center [0, 0] width 0 height 0
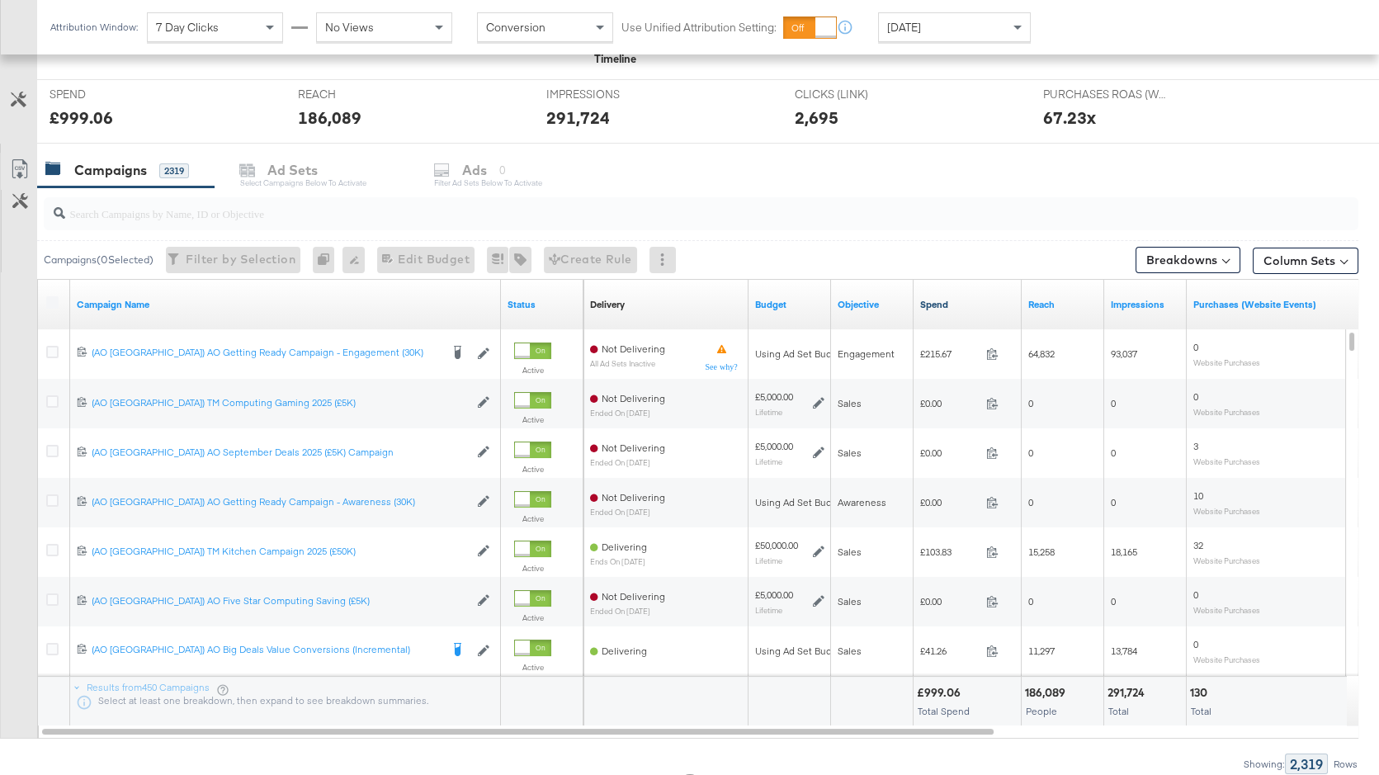
click at [939, 303] on link "Spend" at bounding box center [967, 304] width 95 height 13
